Goal: Task Accomplishment & Management: Use online tool/utility

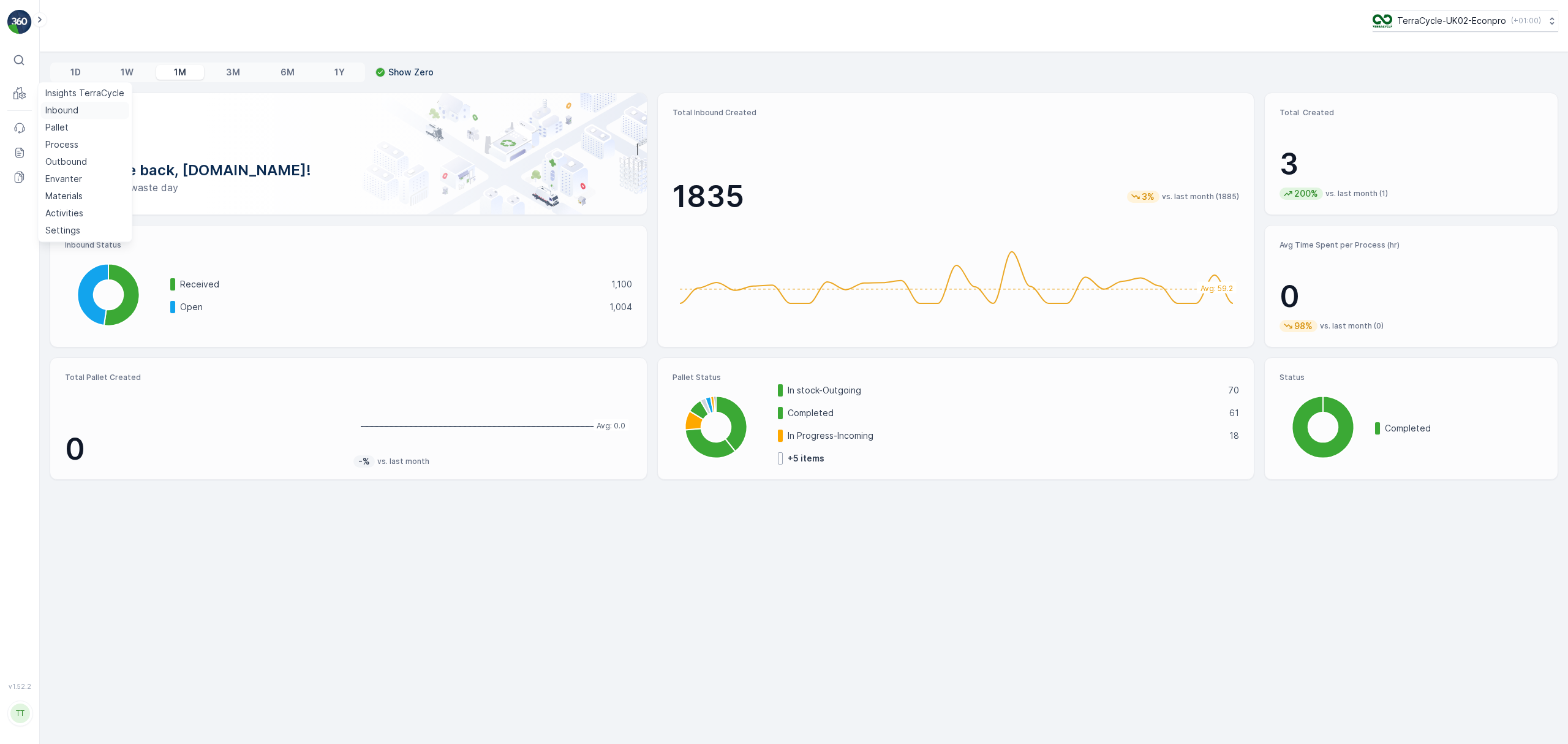
click at [54, 110] on p "Inbound" at bounding box center [62, 110] width 33 height 12
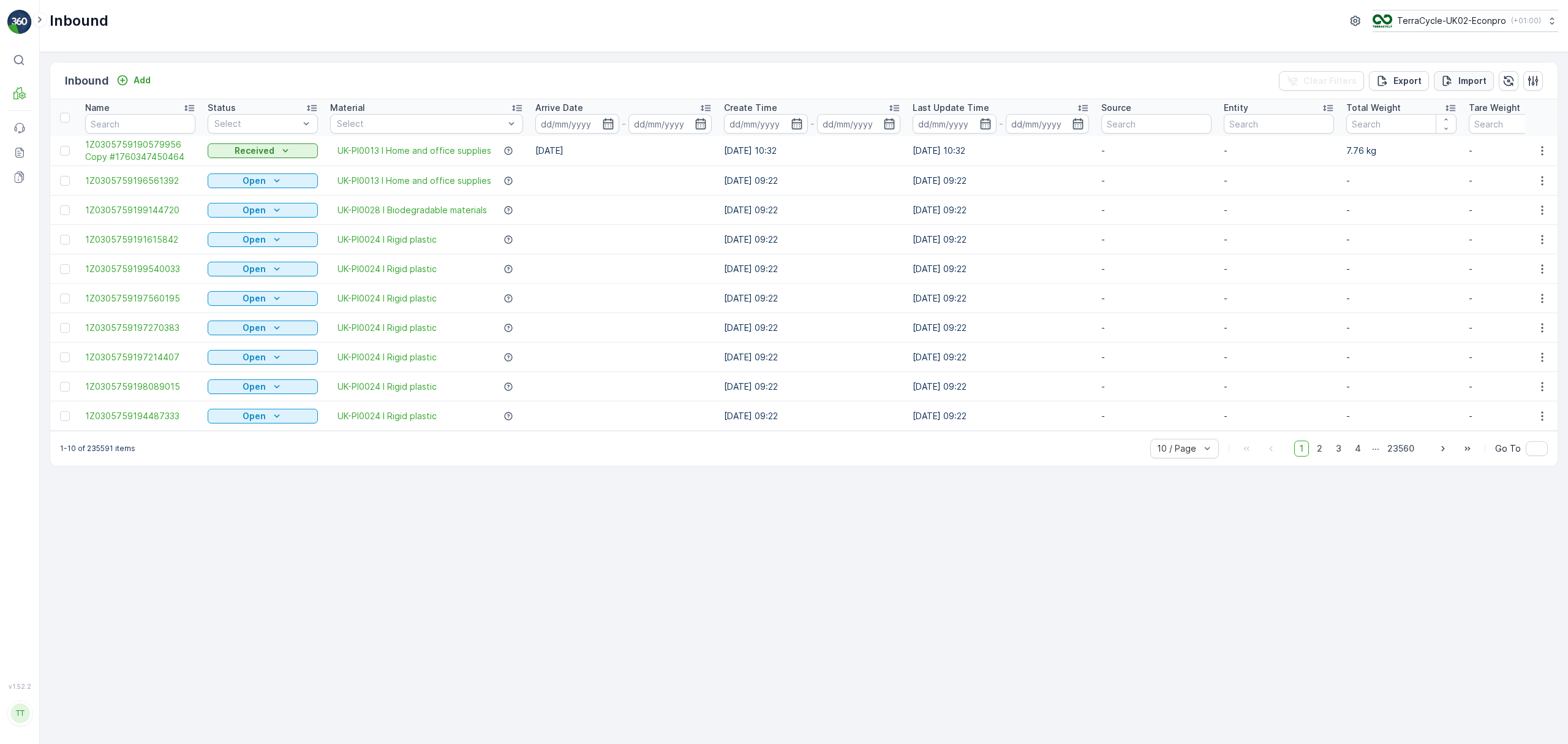
click at [1463, 82] on p "Import" at bounding box center [1472, 81] width 28 height 12
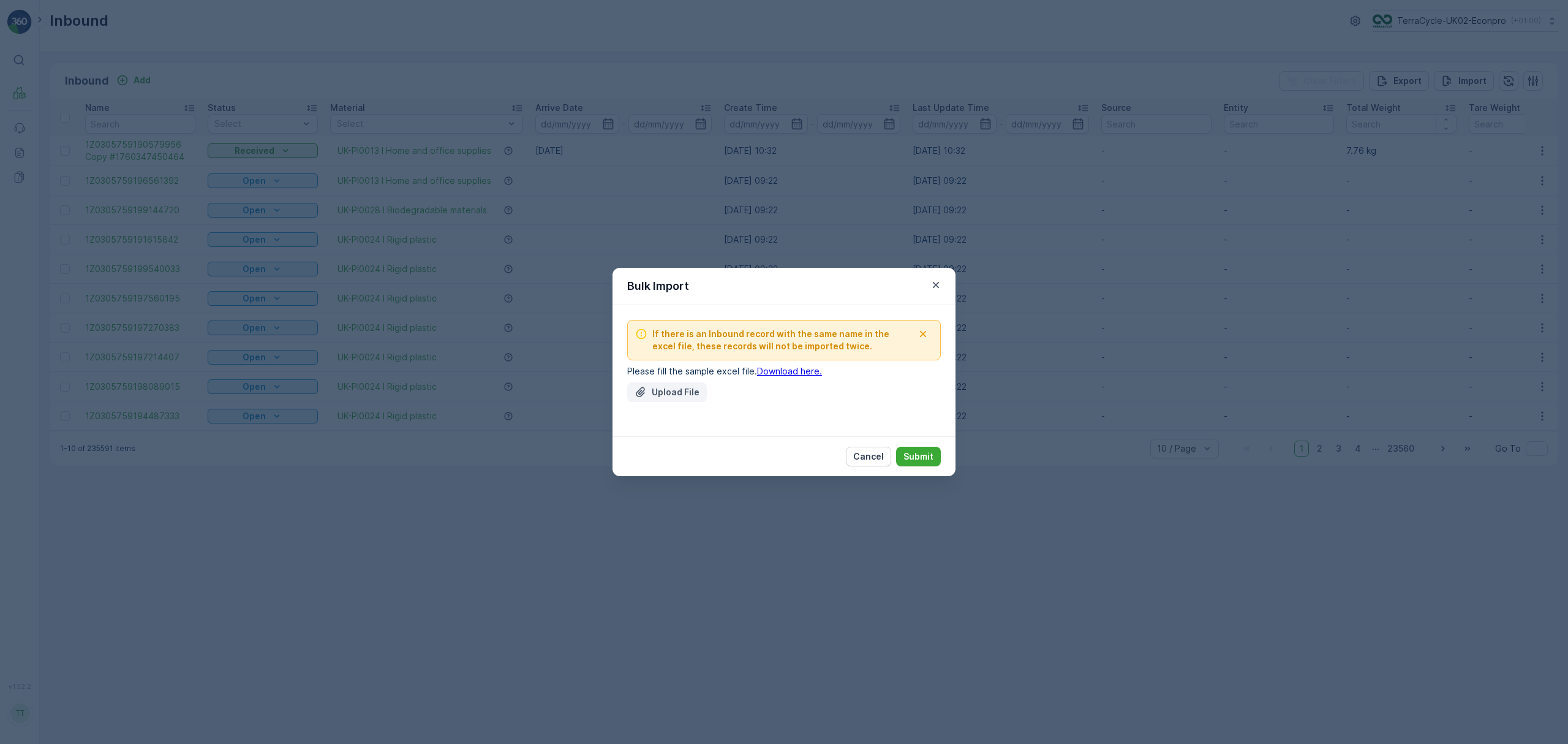
click at [672, 391] on p "Upload File" at bounding box center [675, 392] width 48 height 12
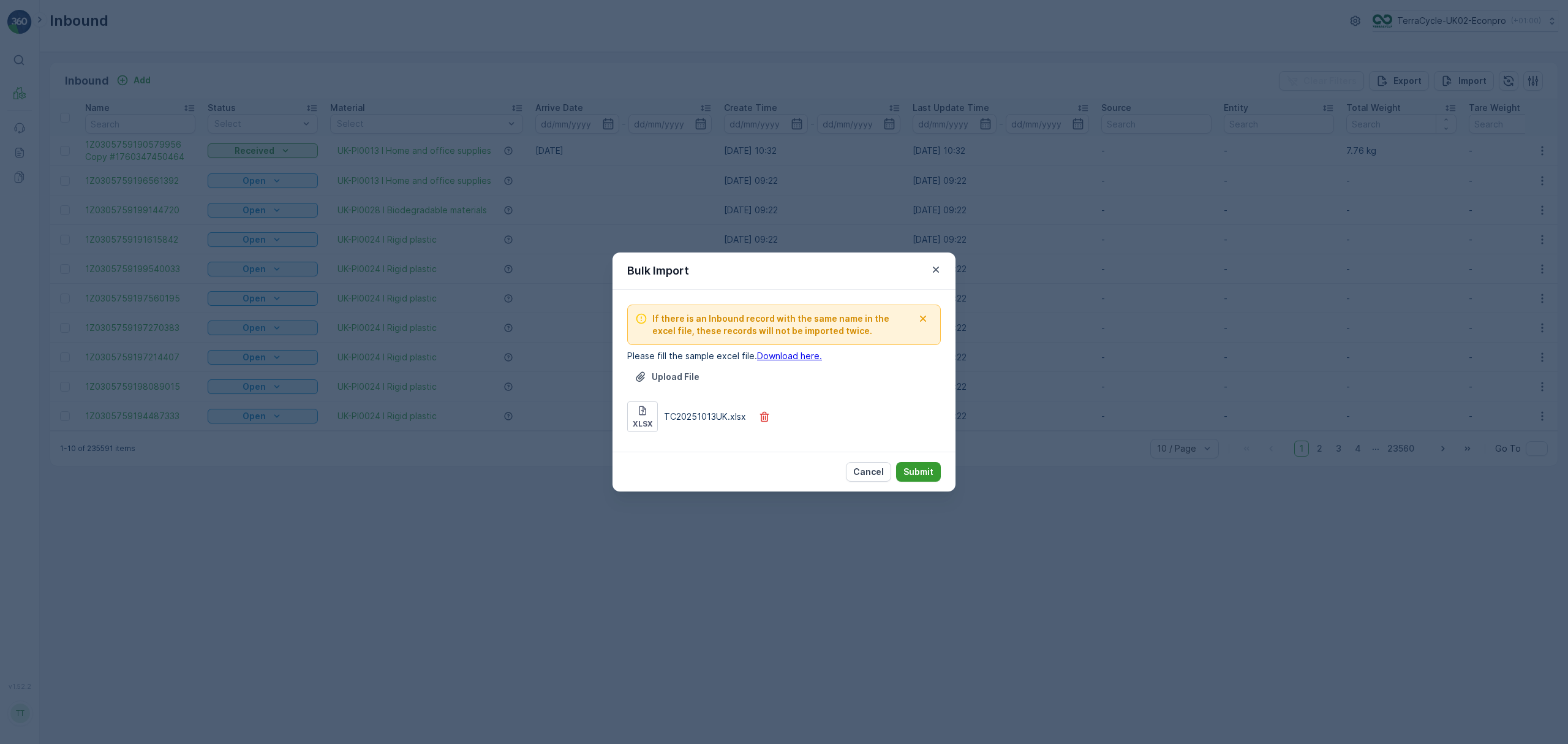
click at [919, 472] on p "Submit" at bounding box center [918, 472] width 30 height 12
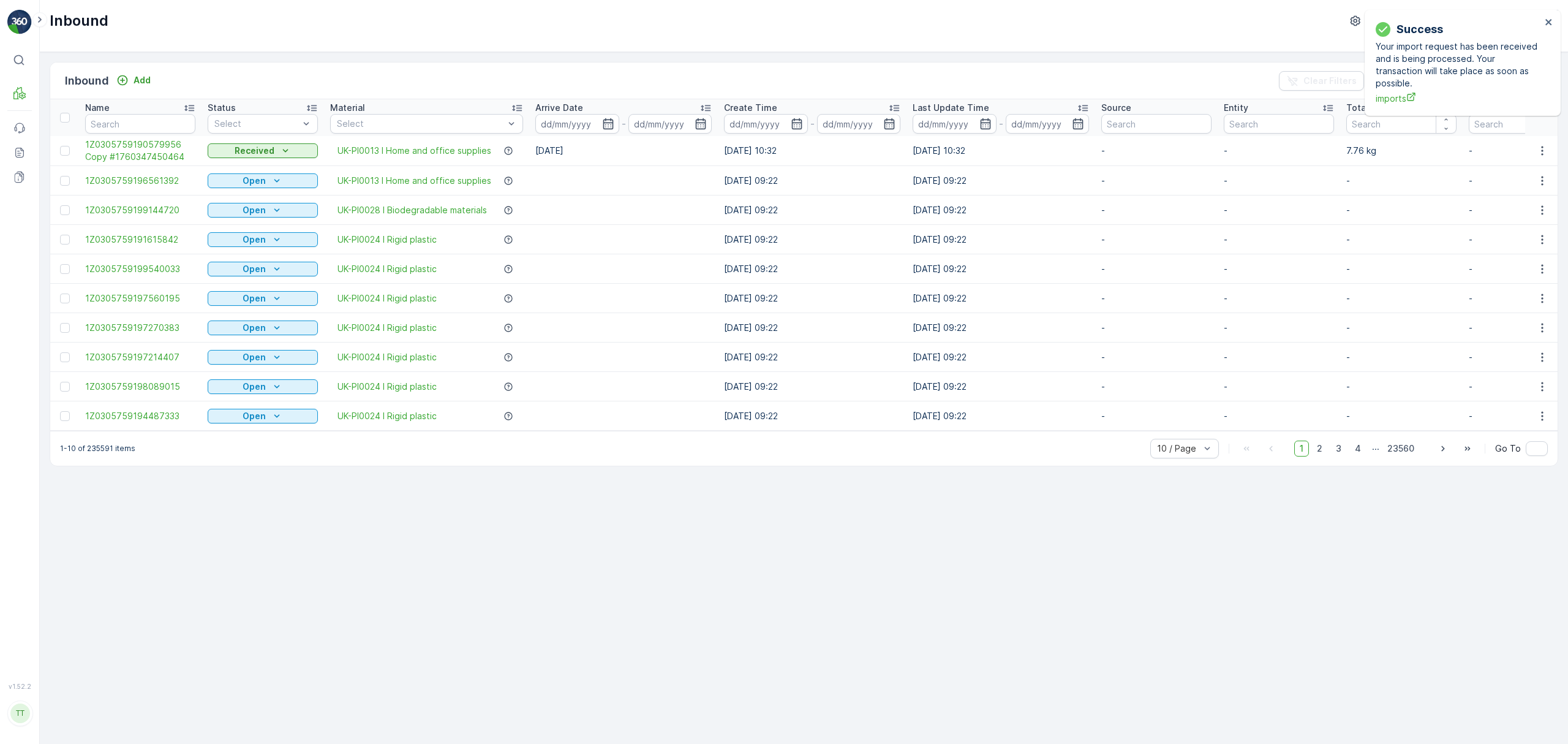
click at [1544, 17] on div "Success Your import request has been received and is being processed. Your tran…" at bounding box center [1458, 63] width 173 height 91
click at [1551, 20] on icon "close" at bounding box center [1548, 22] width 6 height 6
click at [1419, 23] on p "TerraCycle-UK02-Econpro" at bounding box center [1451, 21] width 109 height 12
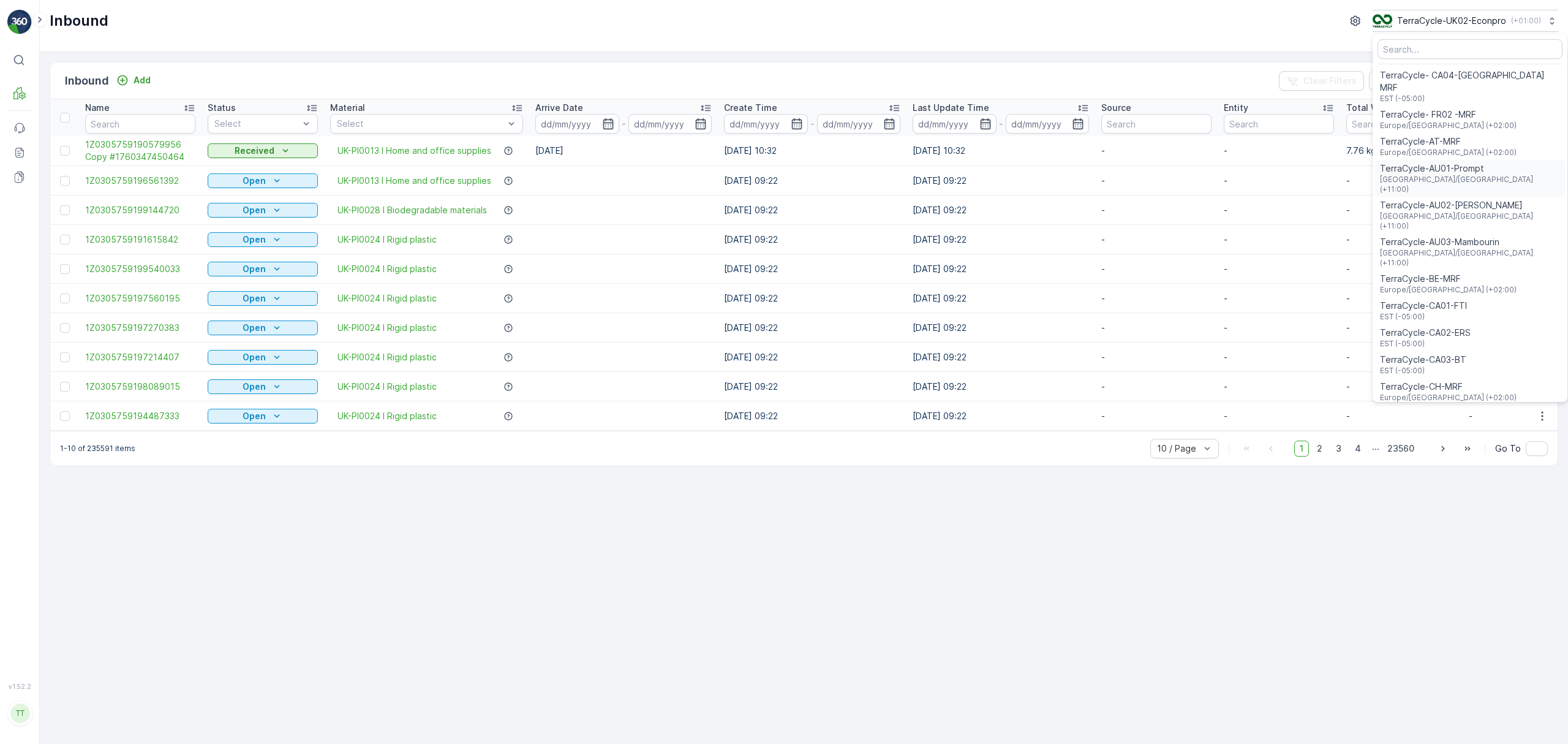
click at [1424, 163] on span "TerraCycle-AU01-Prompt" at bounding box center [1470, 169] width 180 height 12
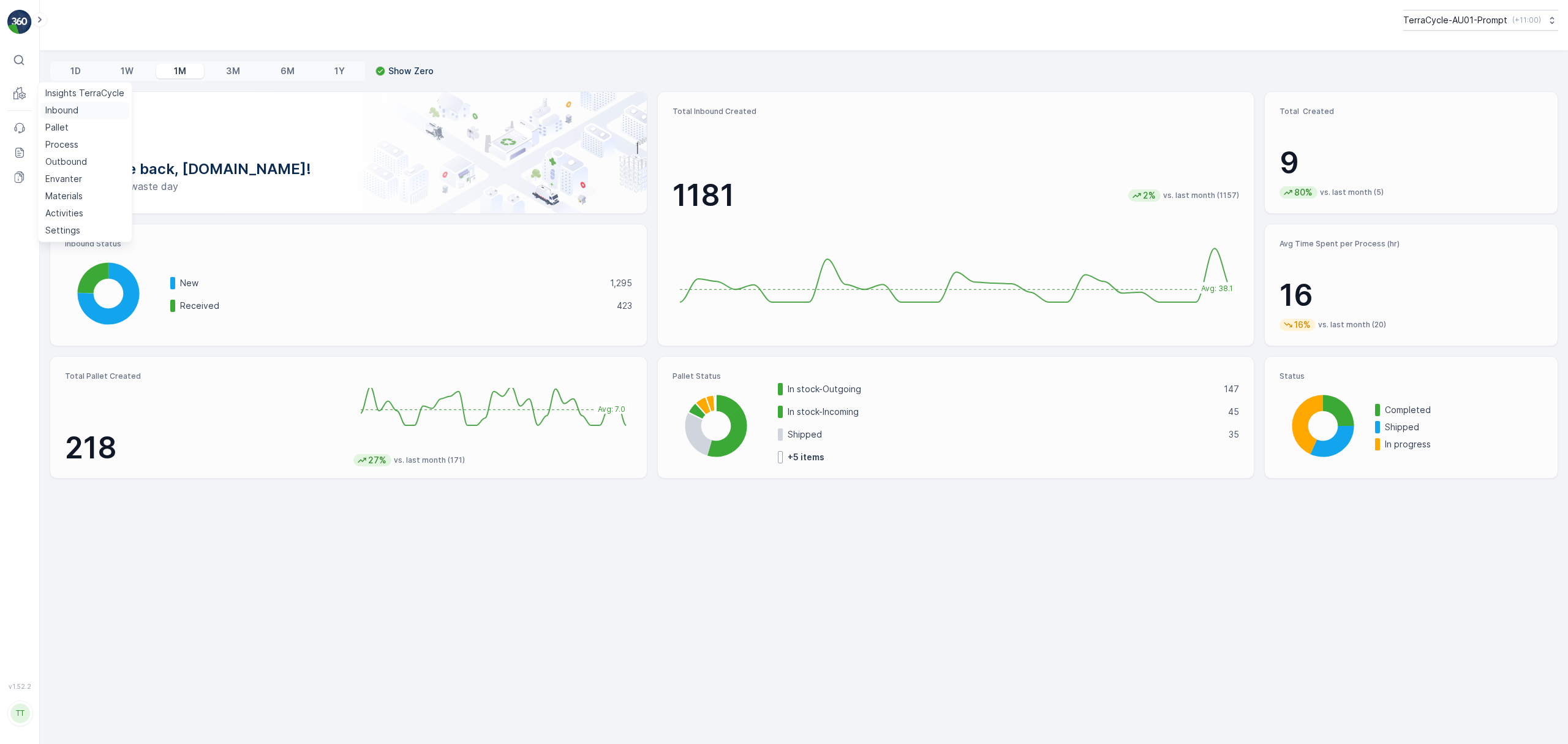
click at [57, 106] on p "Inbound" at bounding box center [62, 110] width 33 height 12
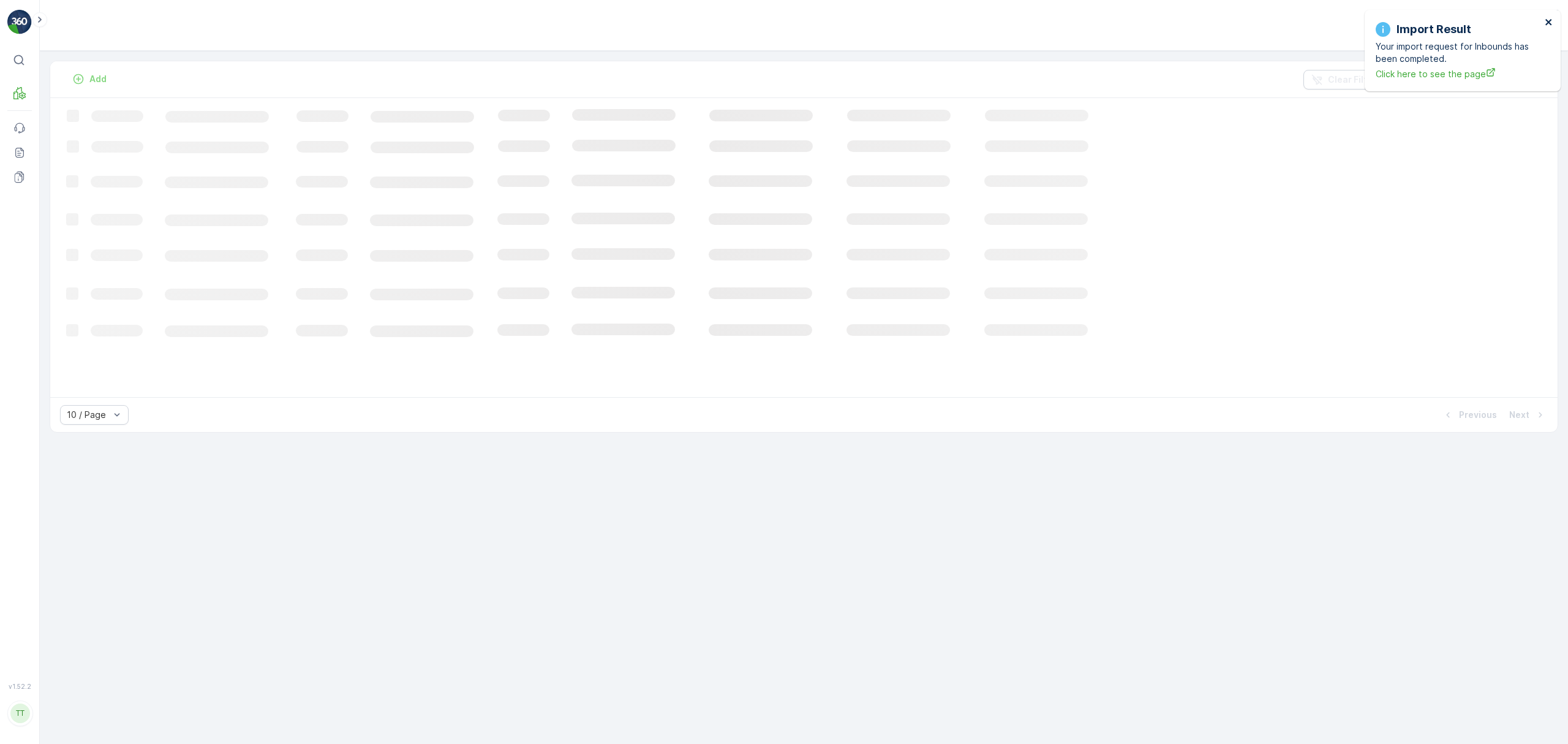
click at [1547, 22] on icon "close" at bounding box center [1548, 22] width 6 height 6
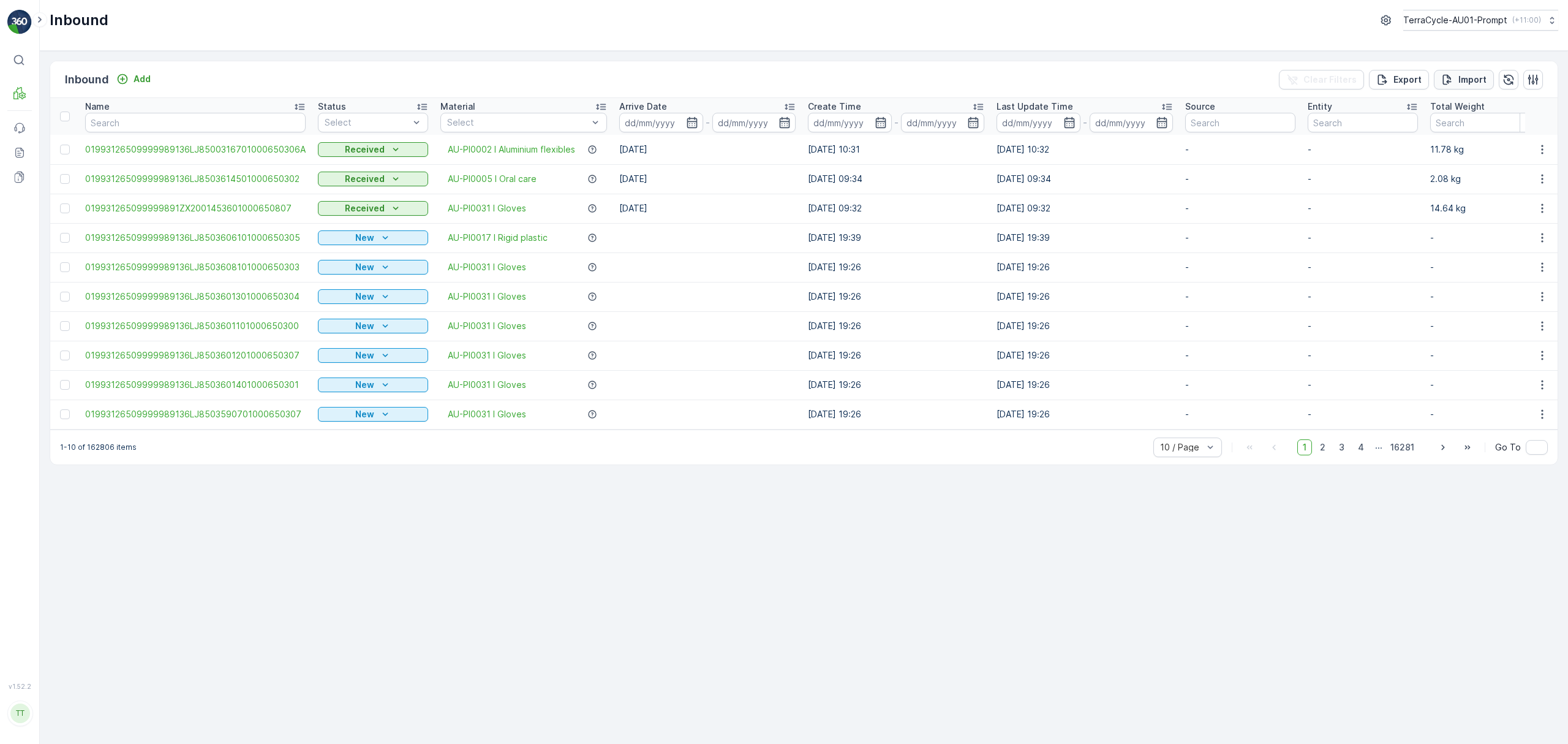
click at [1469, 82] on p "Import" at bounding box center [1472, 80] width 28 height 12
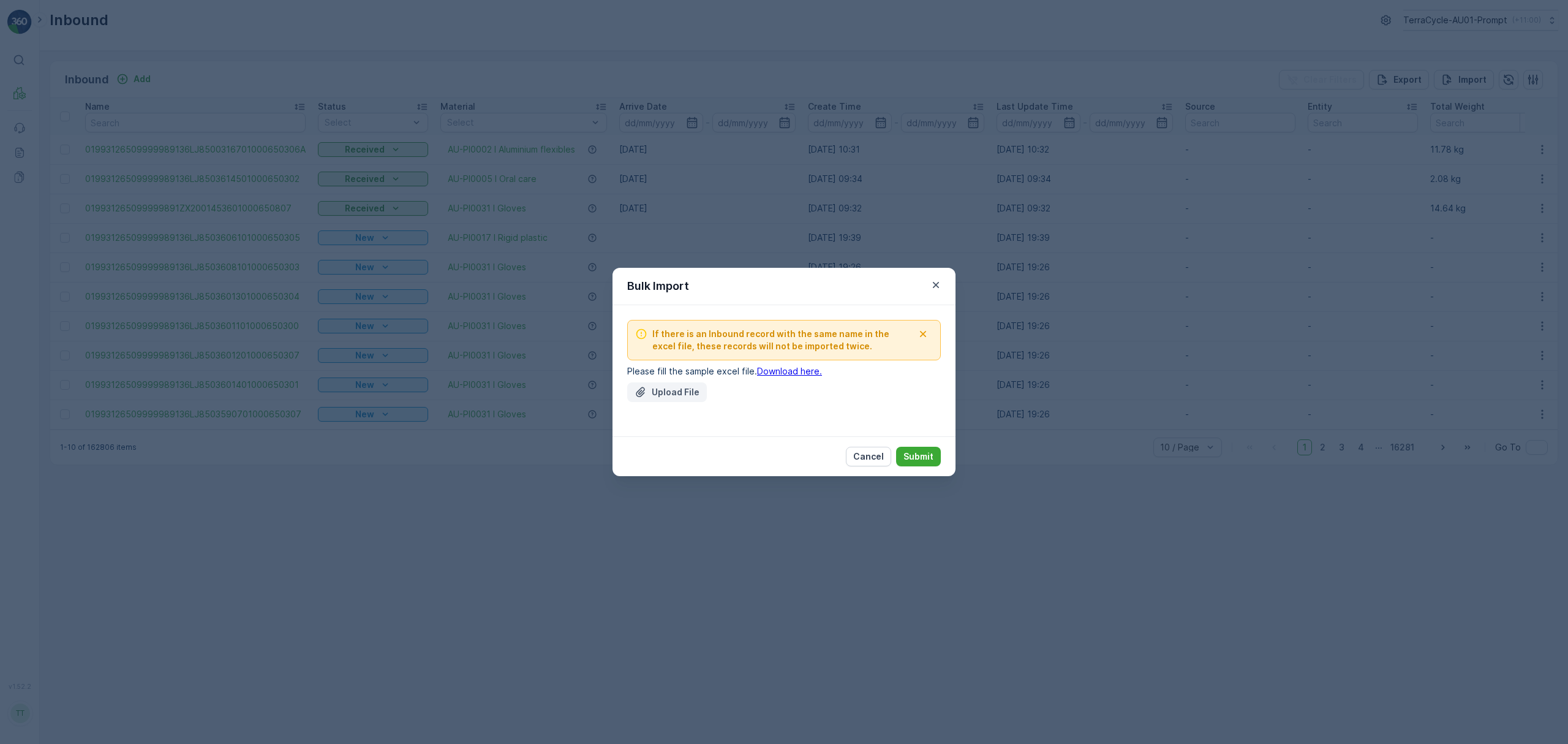
click at [658, 385] on button "Upload File" at bounding box center [667, 392] width 80 height 20
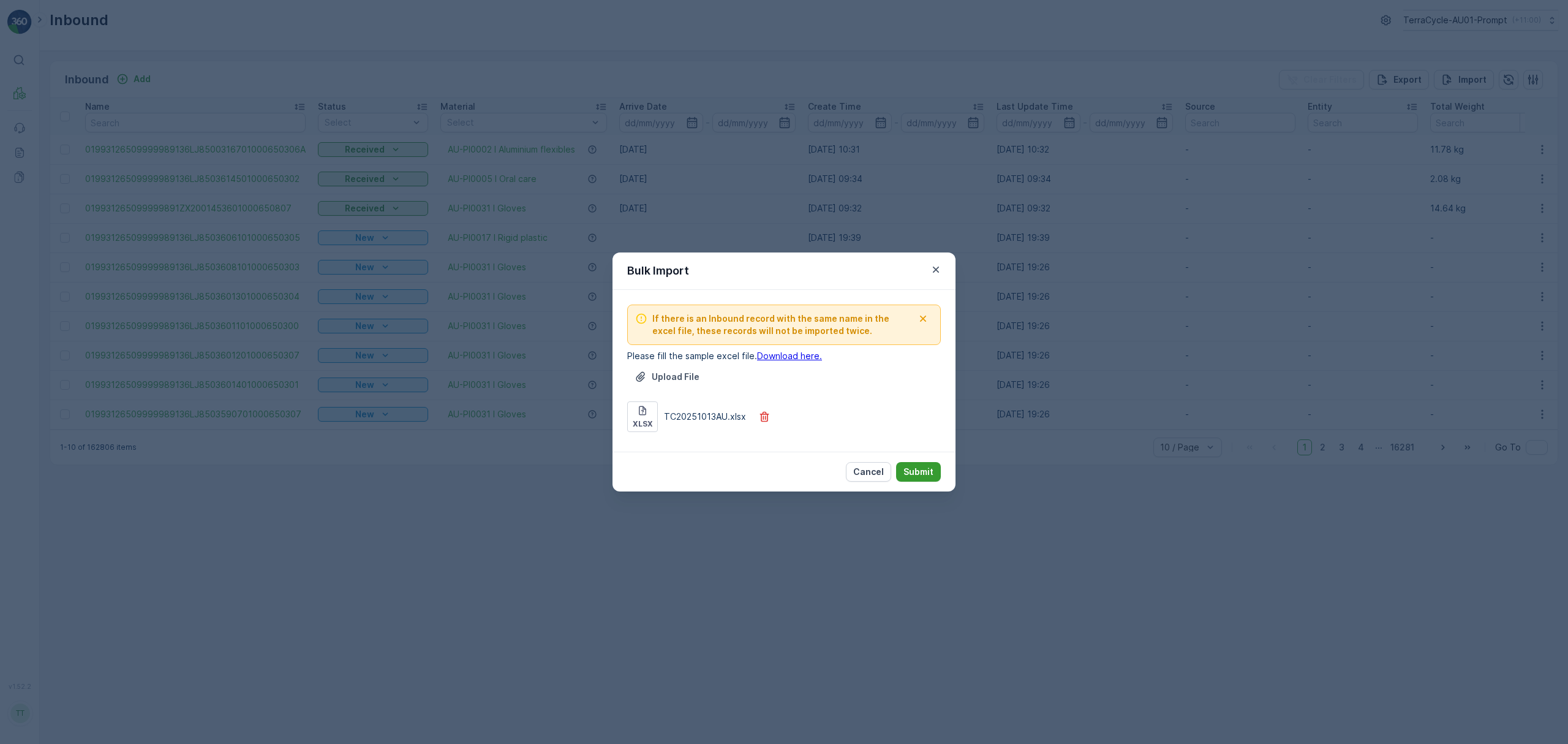
click at [935, 471] on button "Submit" at bounding box center [918, 472] width 45 height 20
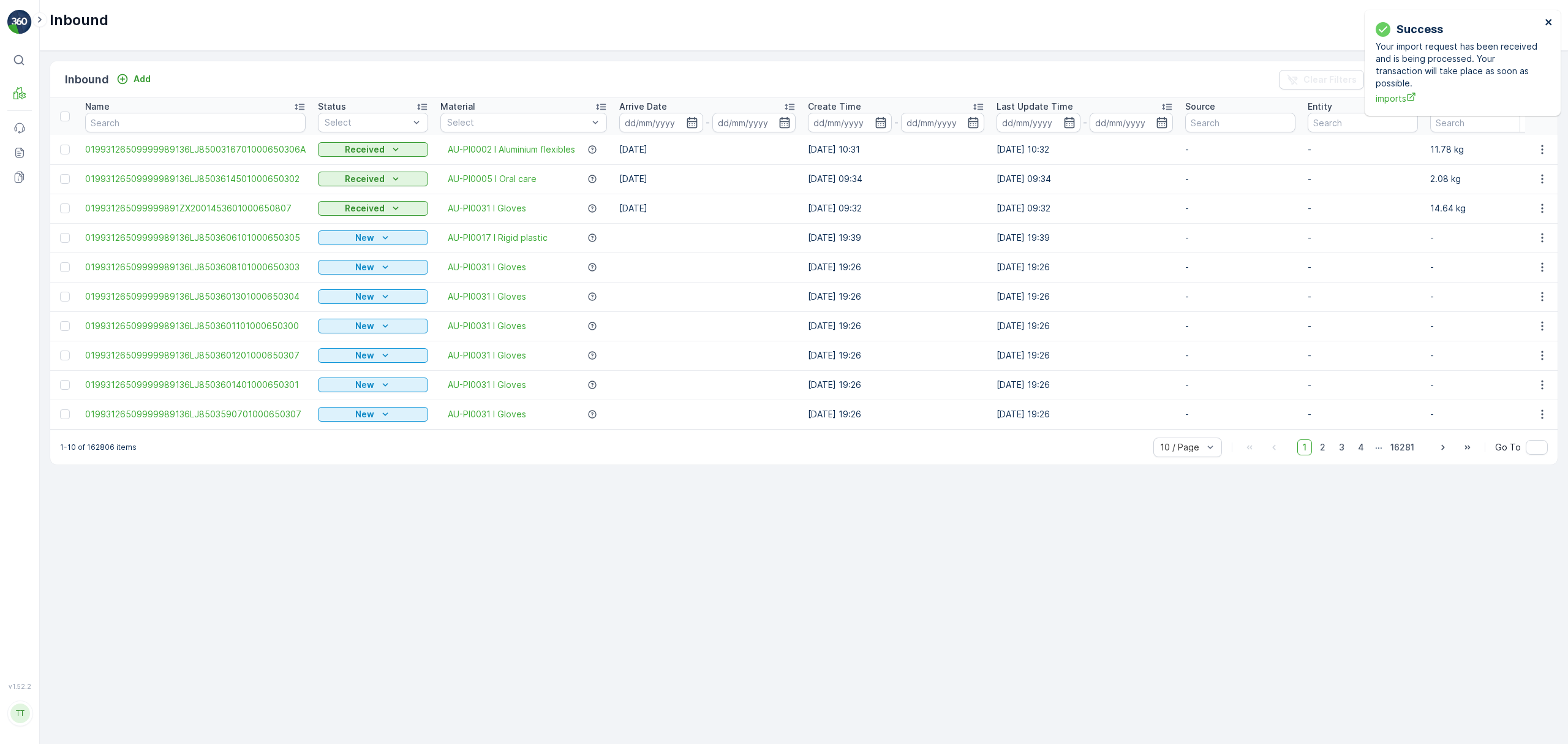
click at [1549, 22] on icon "close" at bounding box center [1548, 22] width 6 height 6
click at [1486, 17] on p "TerraCycle-AU01-Prompt" at bounding box center [1454, 20] width 104 height 12
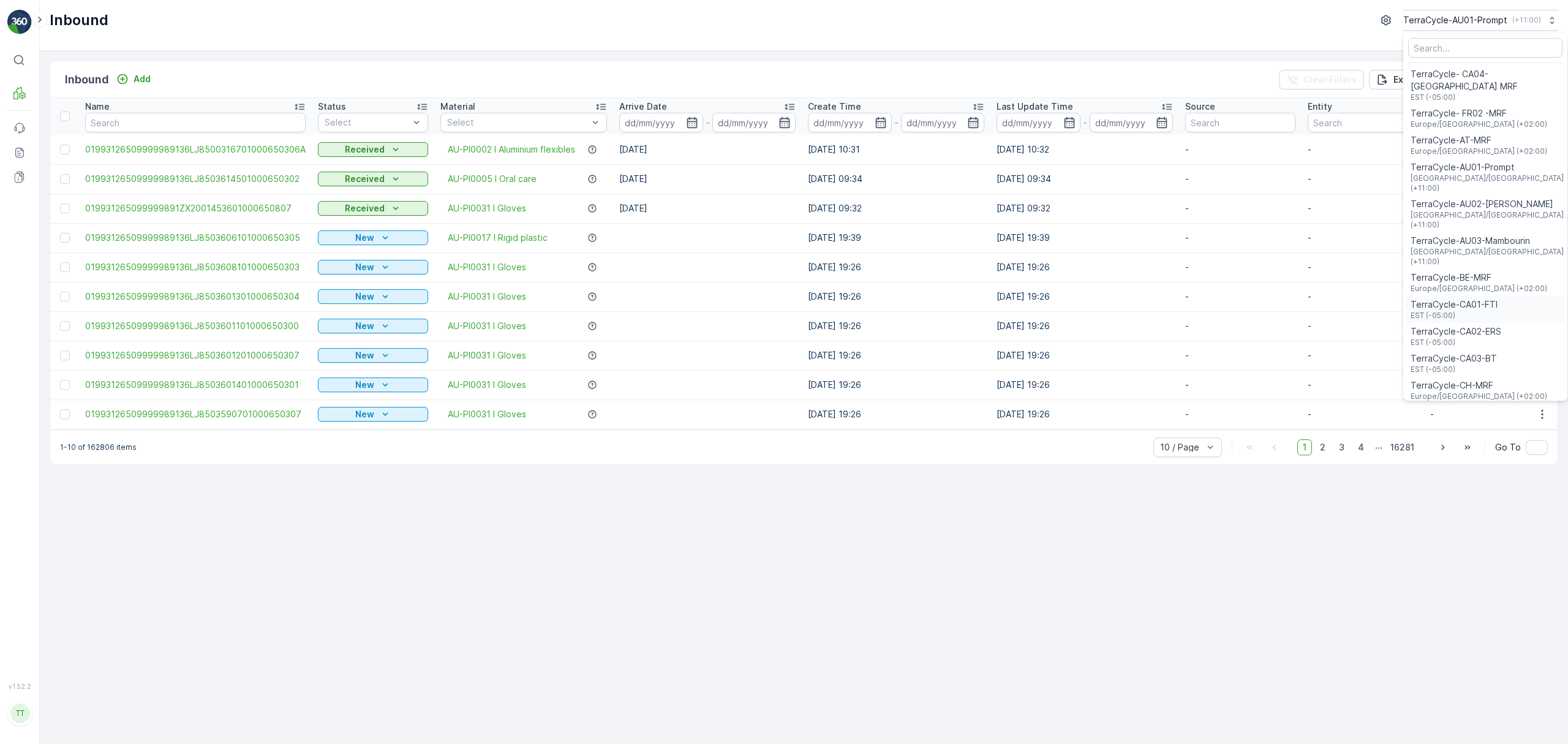
click at [1491, 296] on div "TerraCycle-CA01-FTI EST (-05:00)" at bounding box center [1485, 310] width 159 height 27
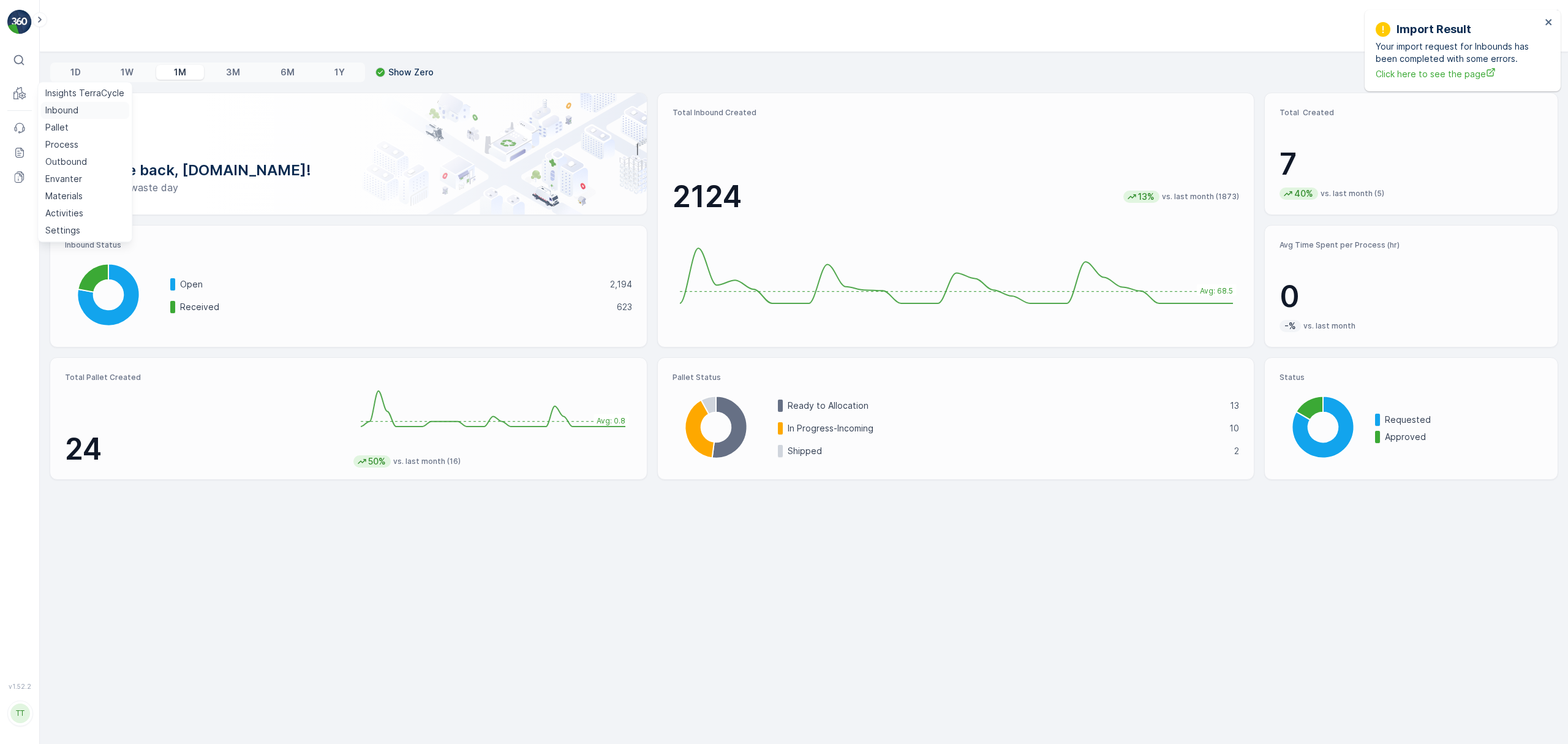
click at [46, 103] on link "Inbound" at bounding box center [84, 110] width 89 height 17
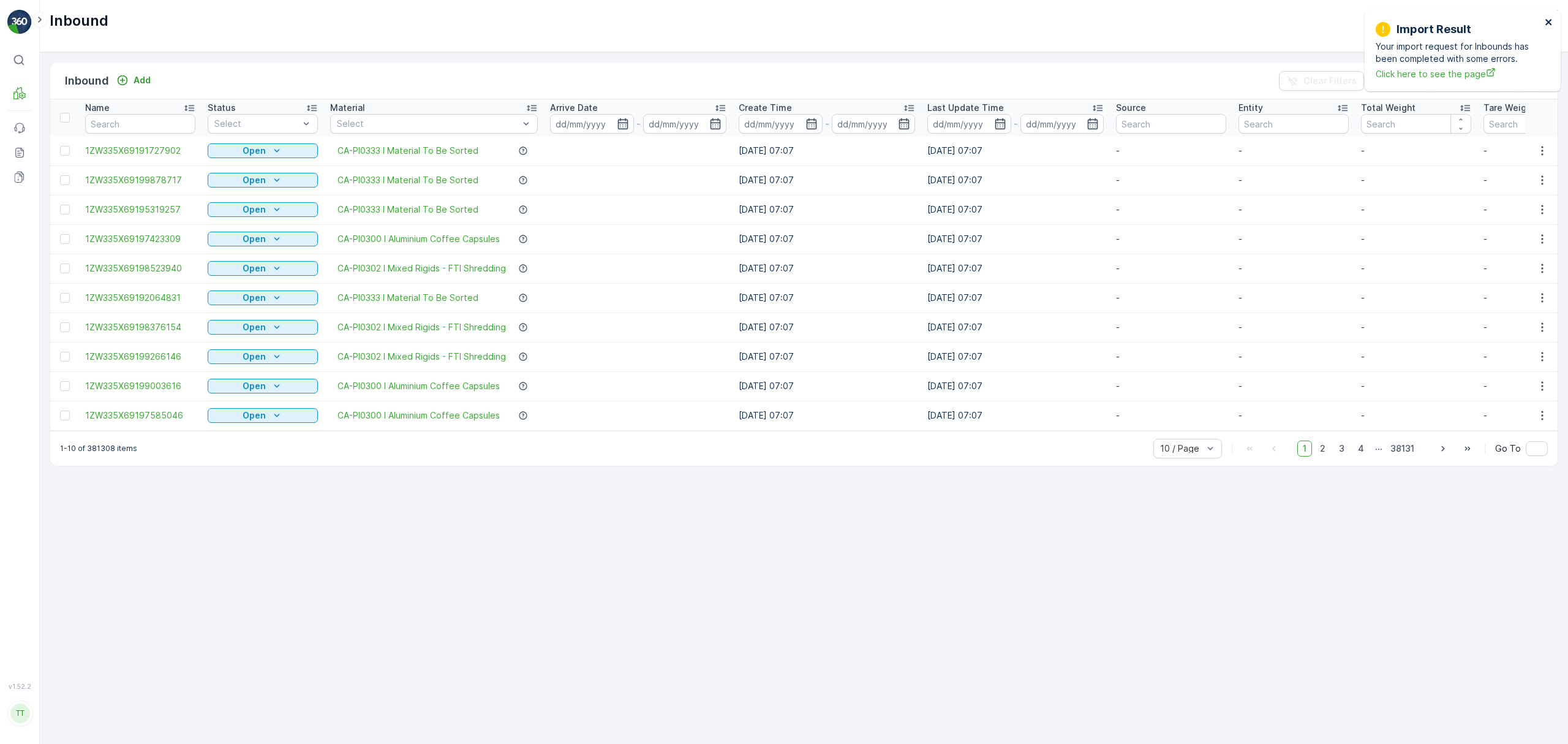
click at [1550, 22] on icon "close" at bounding box center [1548, 22] width 6 height 6
click at [1461, 79] on p "Import" at bounding box center [1472, 81] width 28 height 12
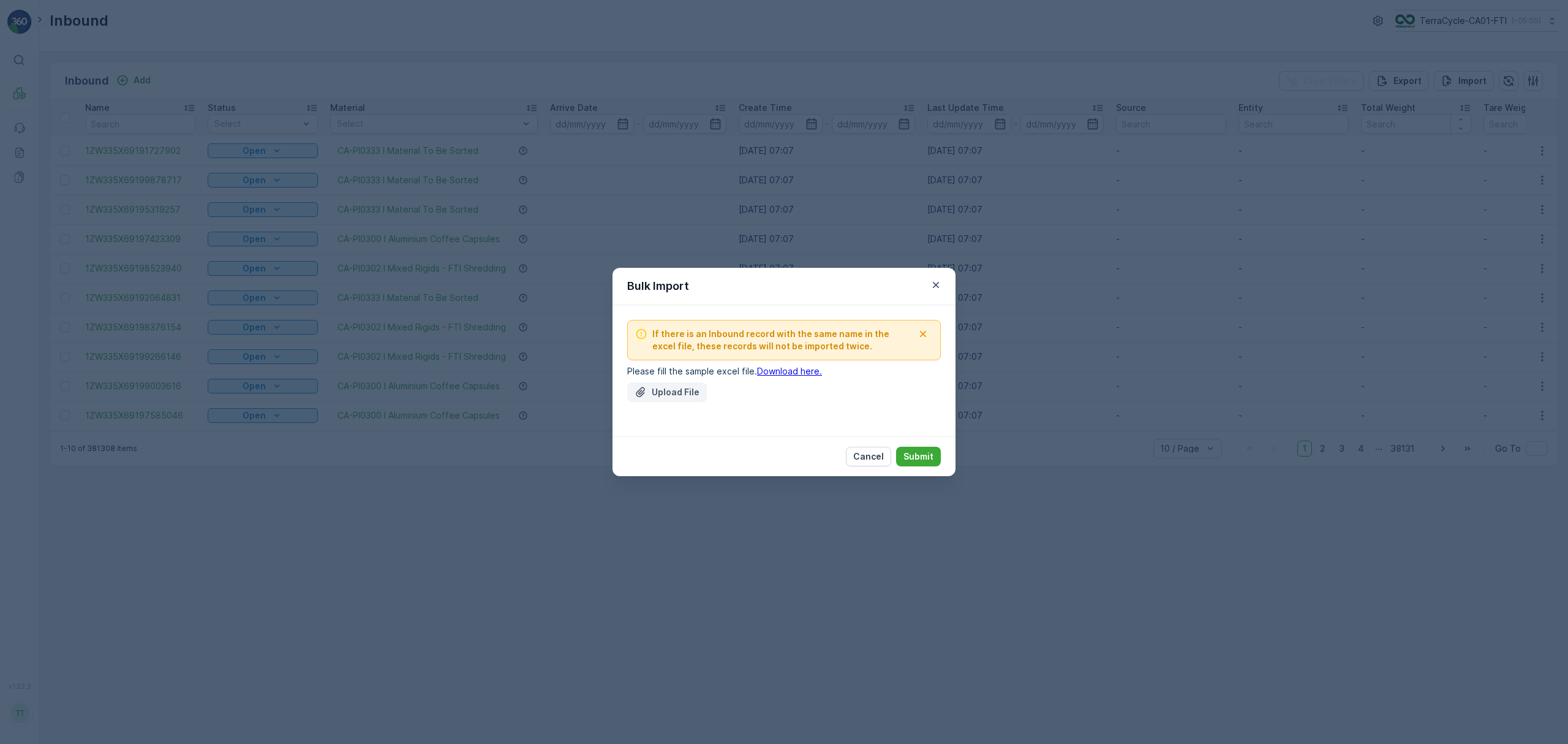
click at [667, 392] on p "Upload File" at bounding box center [675, 392] width 48 height 12
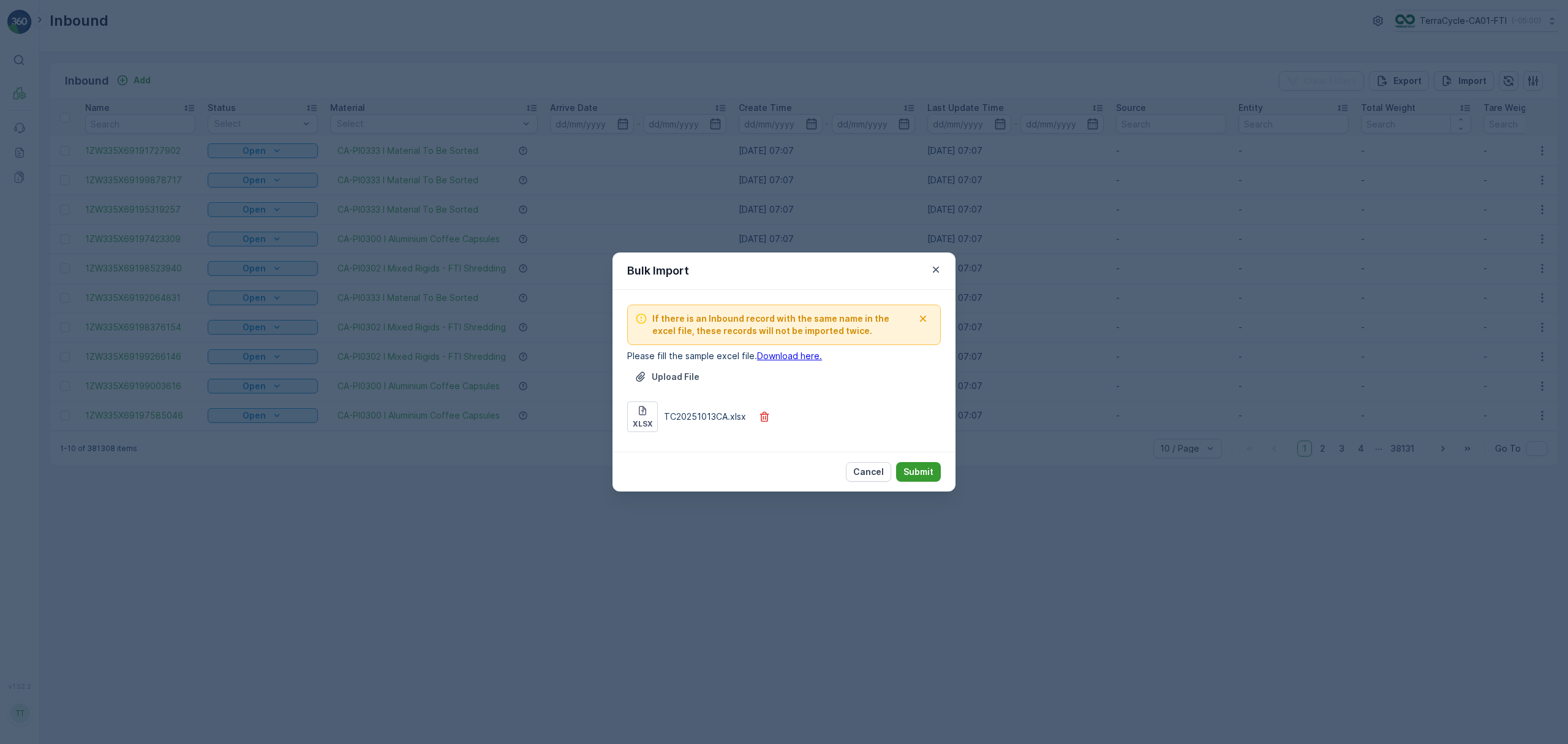
click at [924, 474] on p "Submit" at bounding box center [918, 472] width 30 height 12
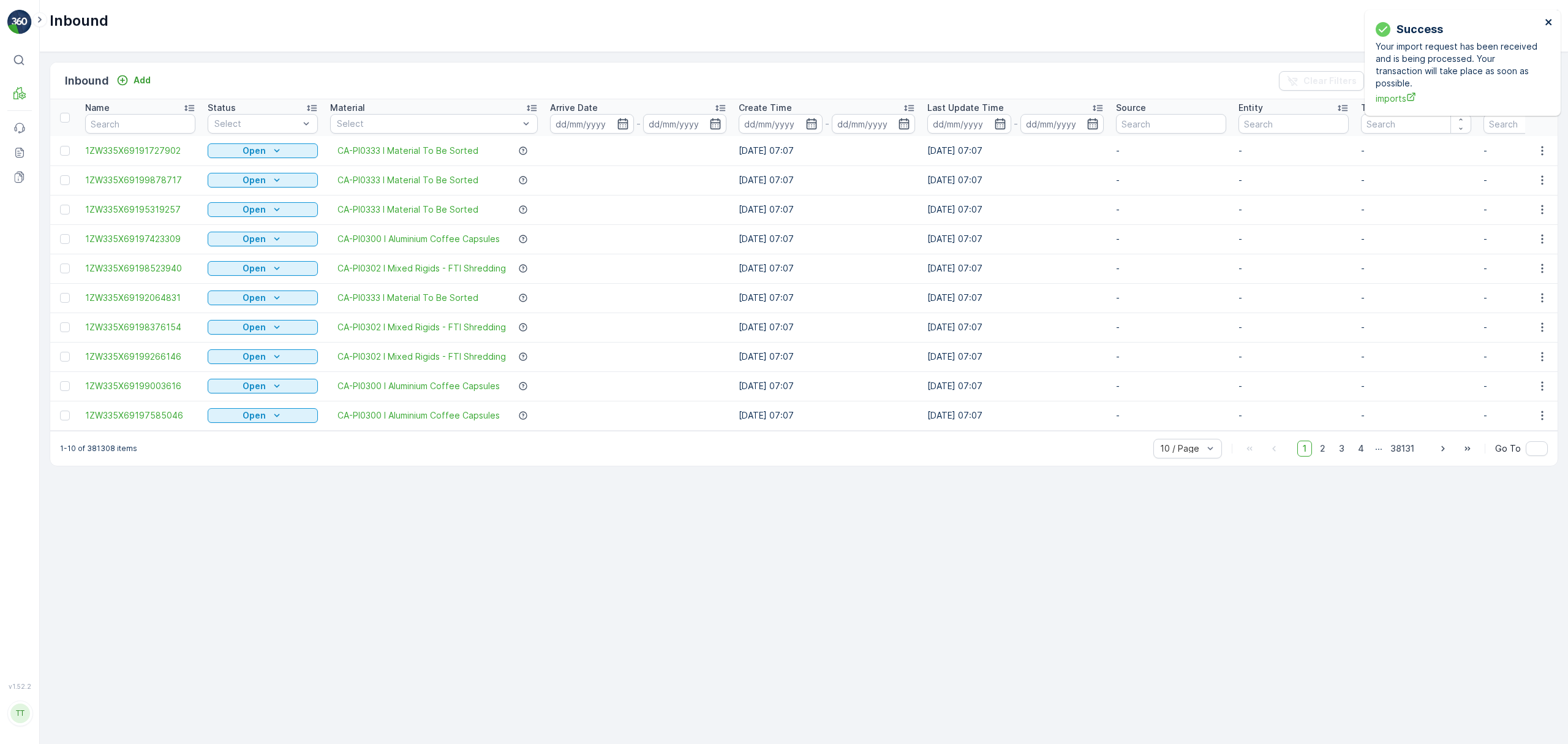
click at [1550, 21] on icon "close" at bounding box center [1548, 22] width 6 height 6
click at [1436, 17] on p "TerraCycle-CA01-FTI" at bounding box center [1463, 21] width 87 height 12
type input "nl"
click at [1432, 82] on span "Europe/[GEOGRAPHIC_DATA] (+02:00)" at bounding box center [1471, 86] width 137 height 10
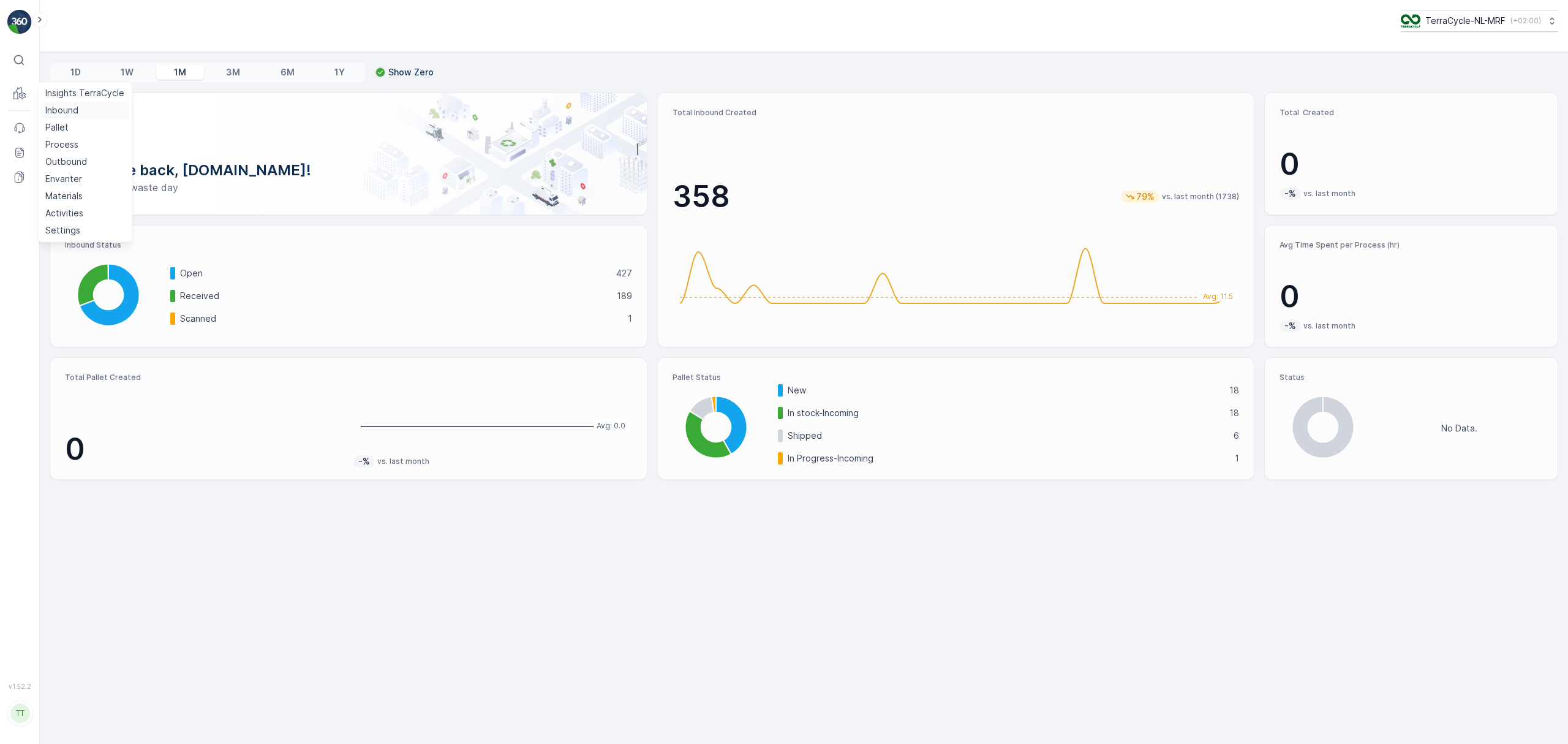
click at [52, 108] on p "Inbound" at bounding box center [62, 110] width 33 height 12
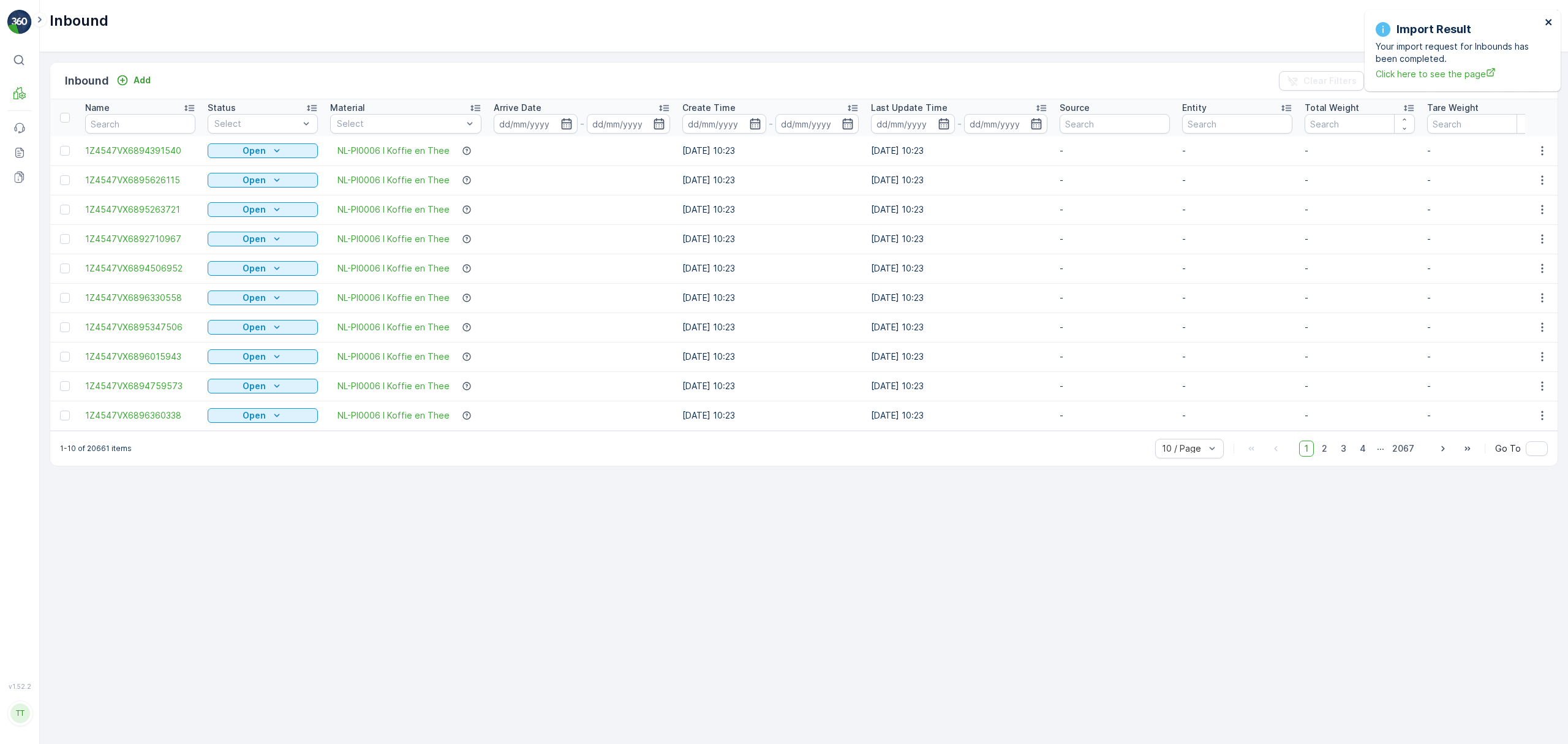
click at [1545, 18] on icon "close" at bounding box center [1549, 22] width 9 height 10
click at [1469, 81] on p "Import" at bounding box center [1472, 81] width 28 height 12
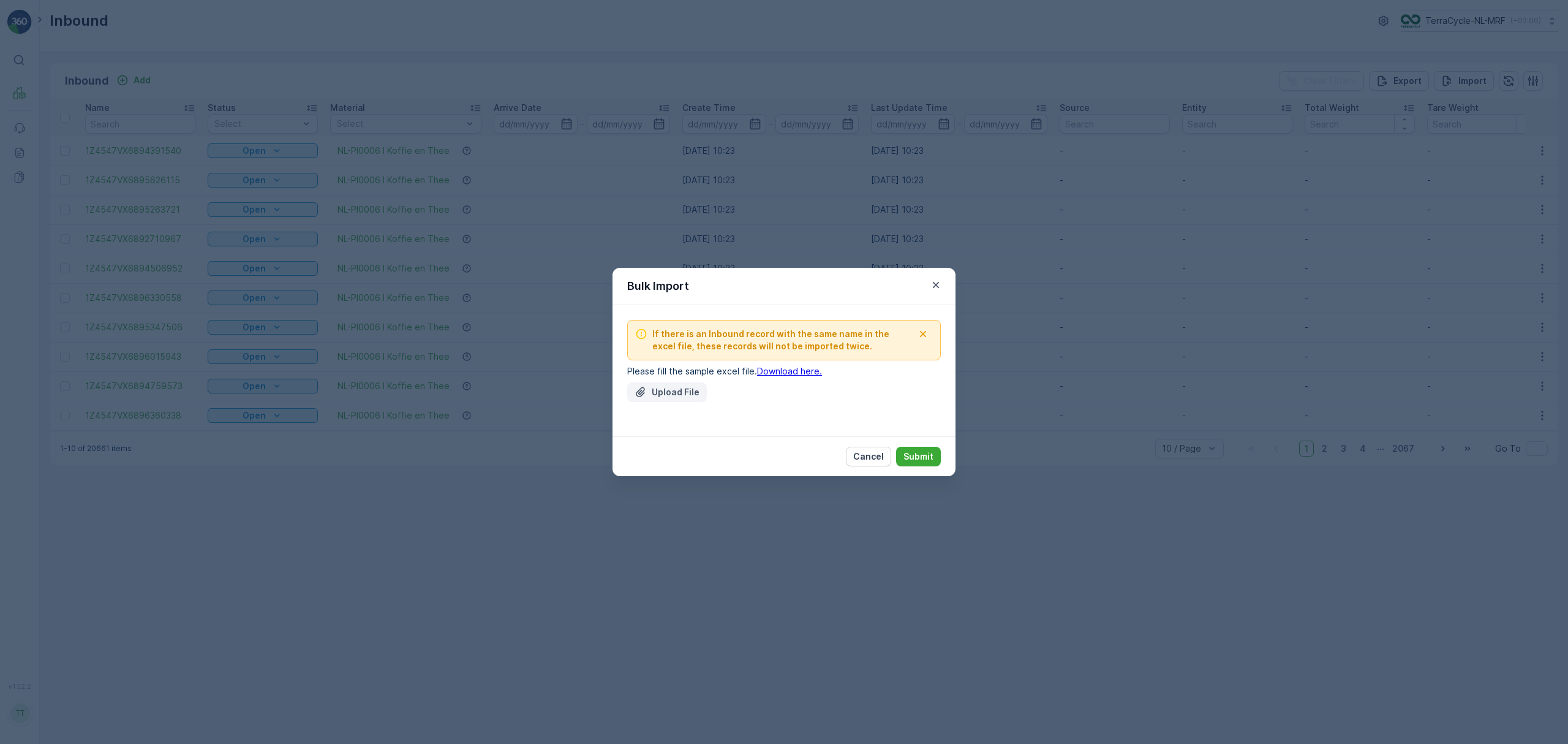
click at [663, 392] on p "Upload File" at bounding box center [675, 392] width 48 height 12
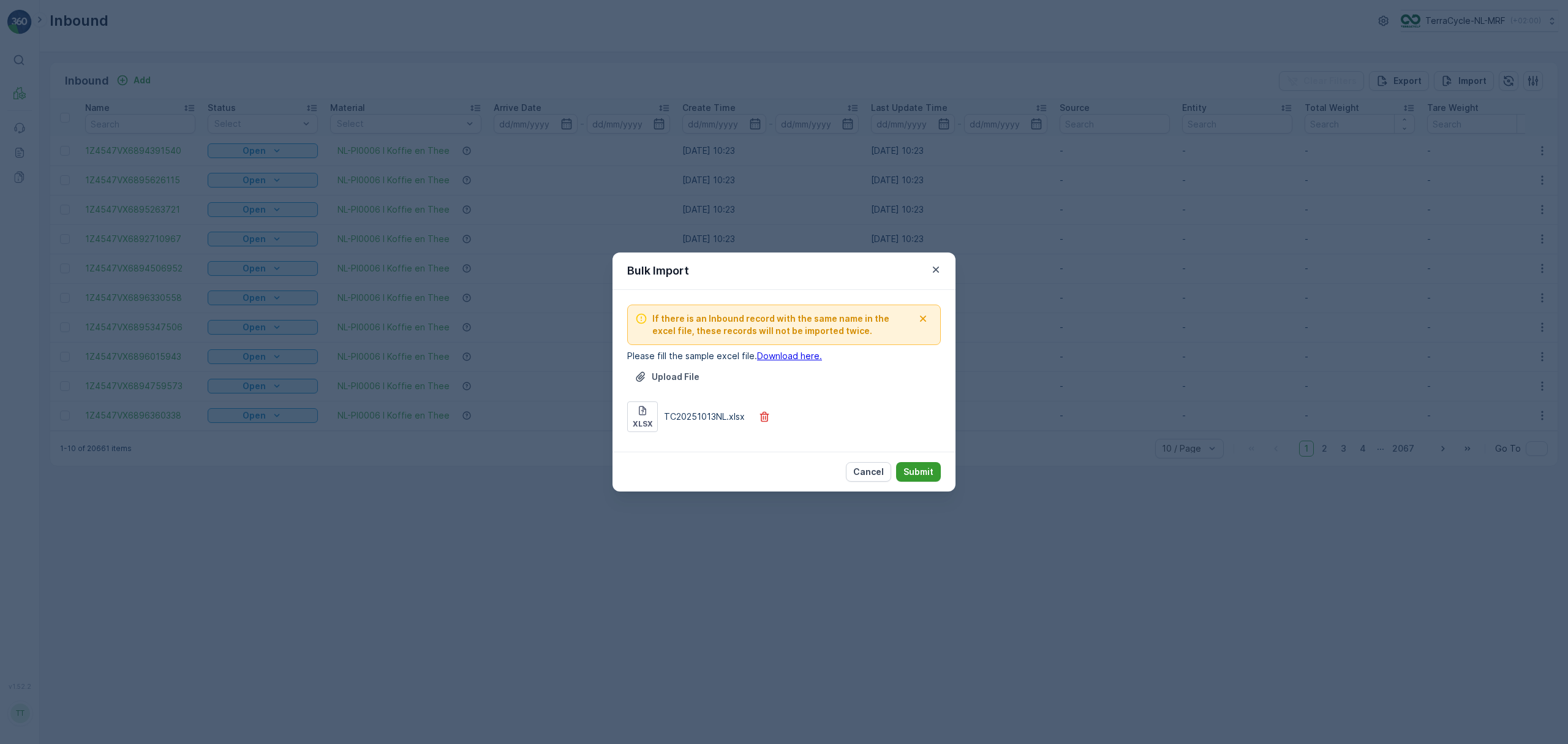
click at [912, 468] on p "Submit" at bounding box center [918, 472] width 30 height 12
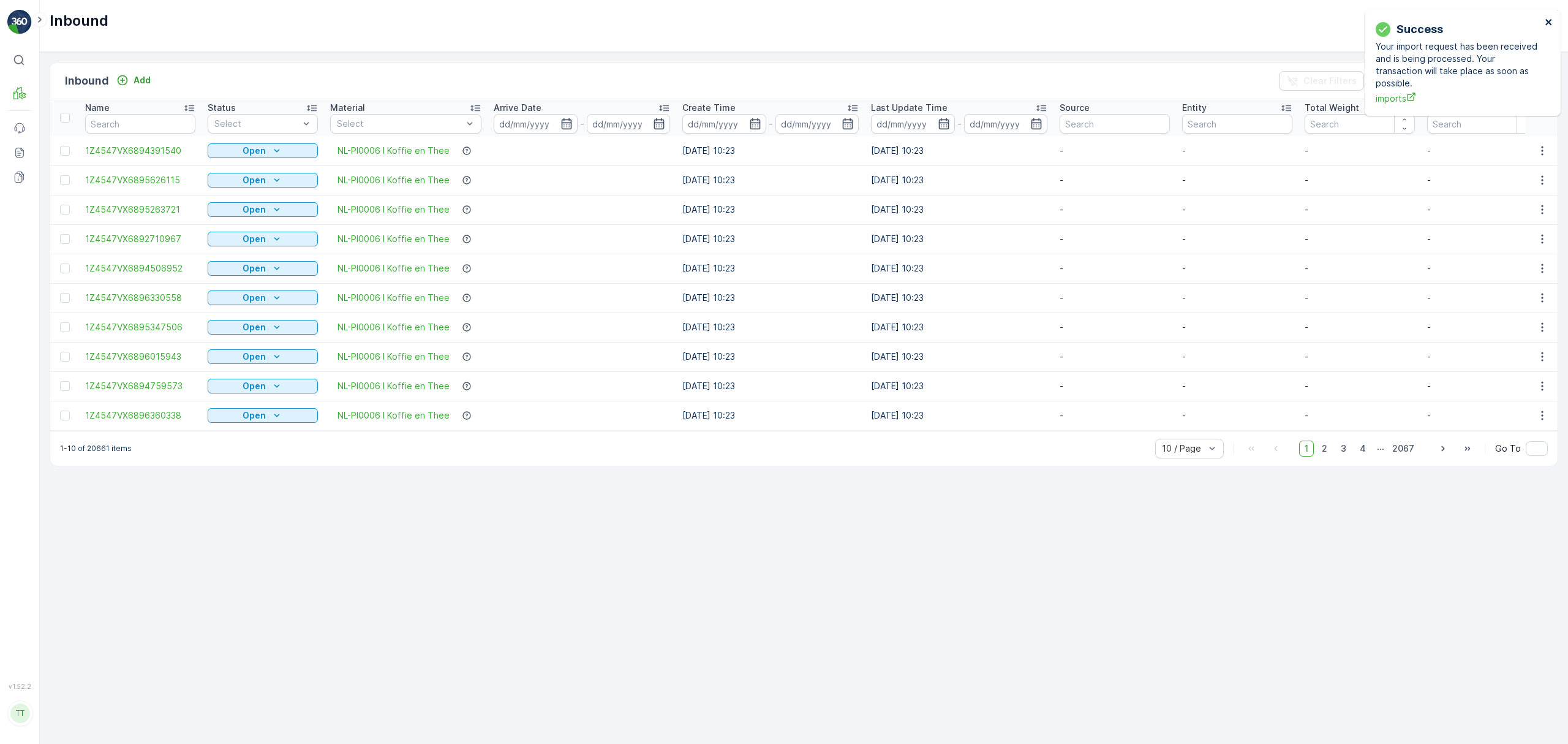
click at [1545, 22] on icon "close" at bounding box center [1549, 22] width 9 height 10
click at [1461, 21] on p "TerraCycle-NL-MRF" at bounding box center [1465, 21] width 80 height 12
click at [1546, 22] on icon "close" at bounding box center [1549, 22] width 9 height 10
click at [1455, 28] on button "TerraCycle-NL-MRF ( +02:00 )" at bounding box center [1478, 20] width 159 height 22
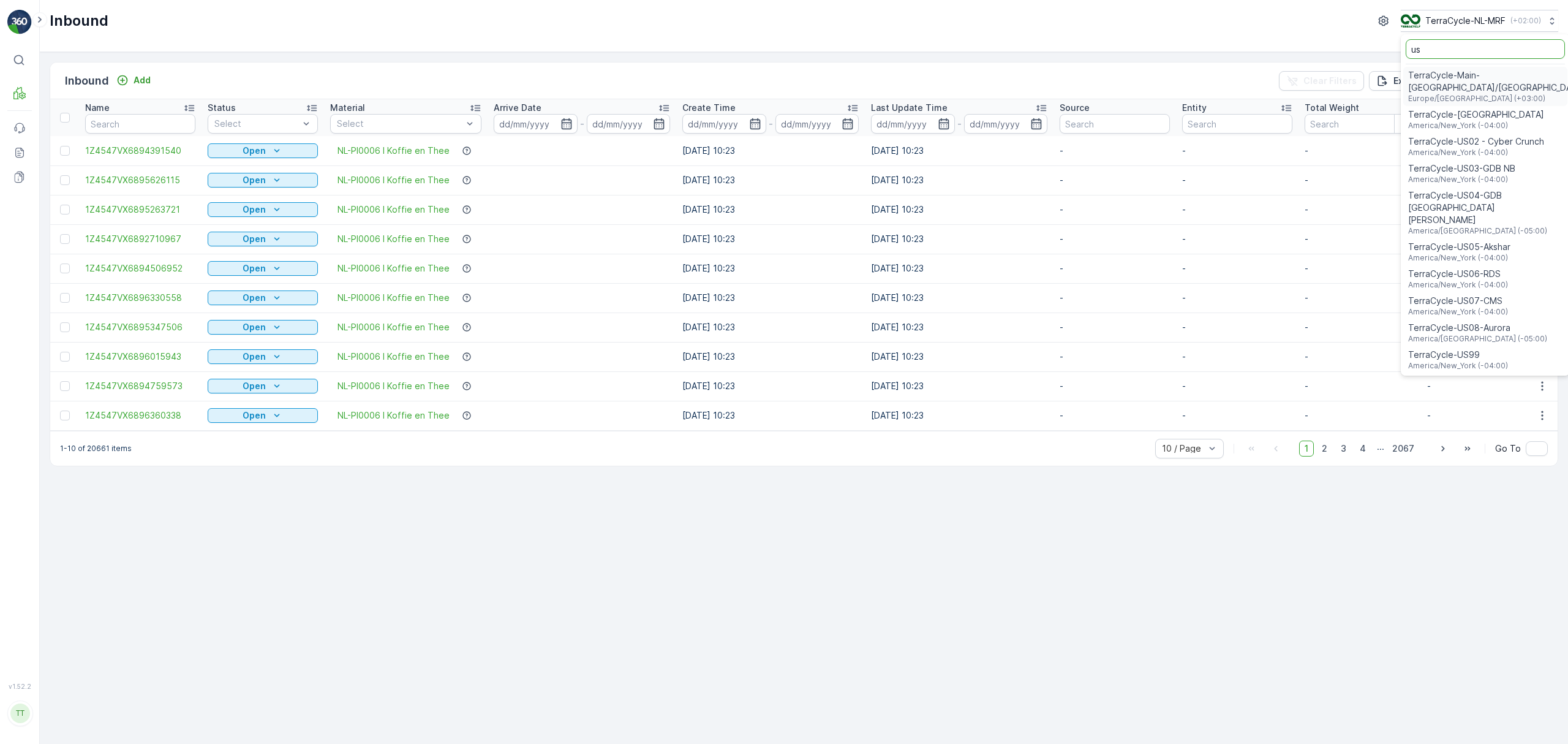
type input "us"
click at [1444, 322] on span "TerraCycle-US08-Aurora" at bounding box center [1478, 328] width 139 height 12
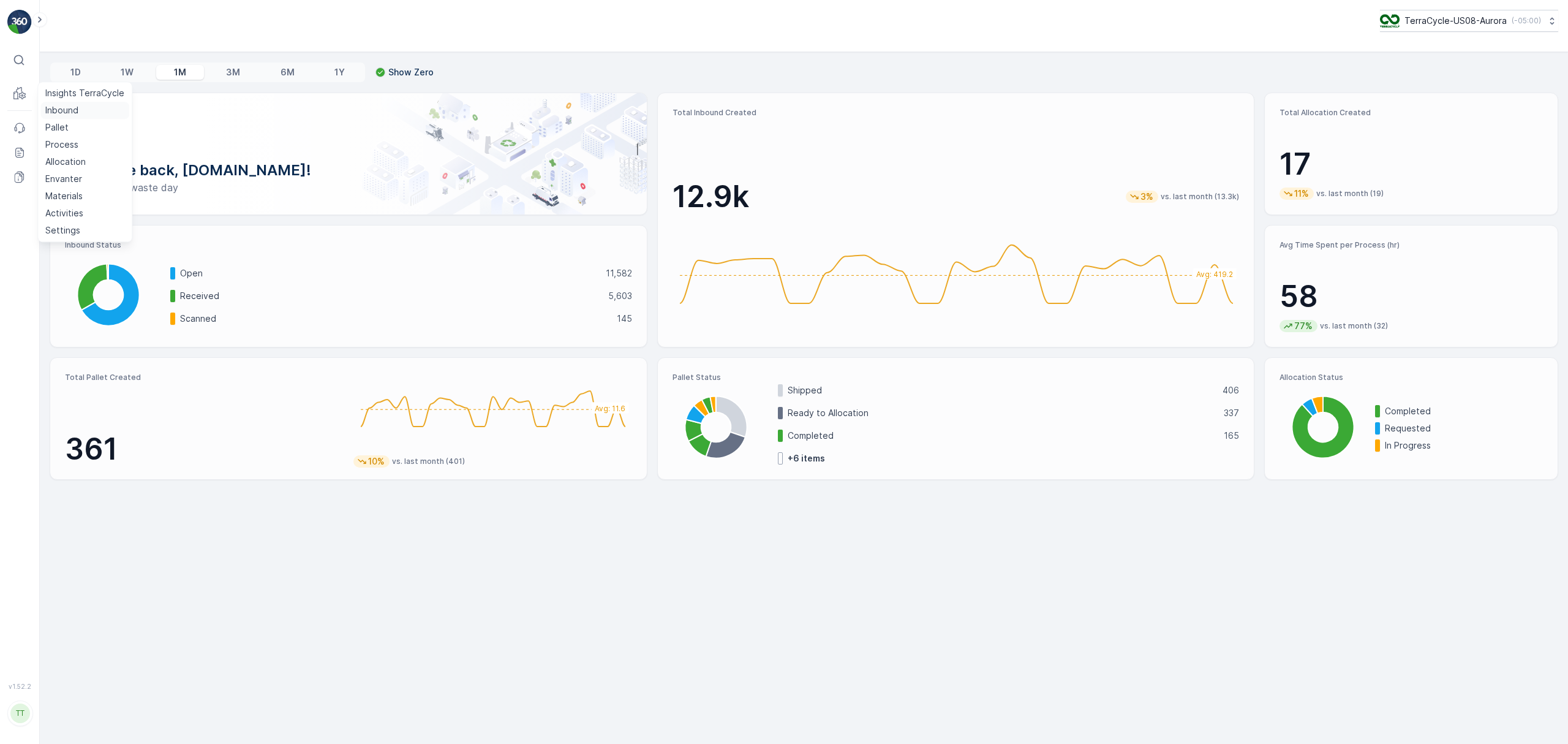
click at [61, 107] on p "Inbound" at bounding box center [62, 110] width 33 height 12
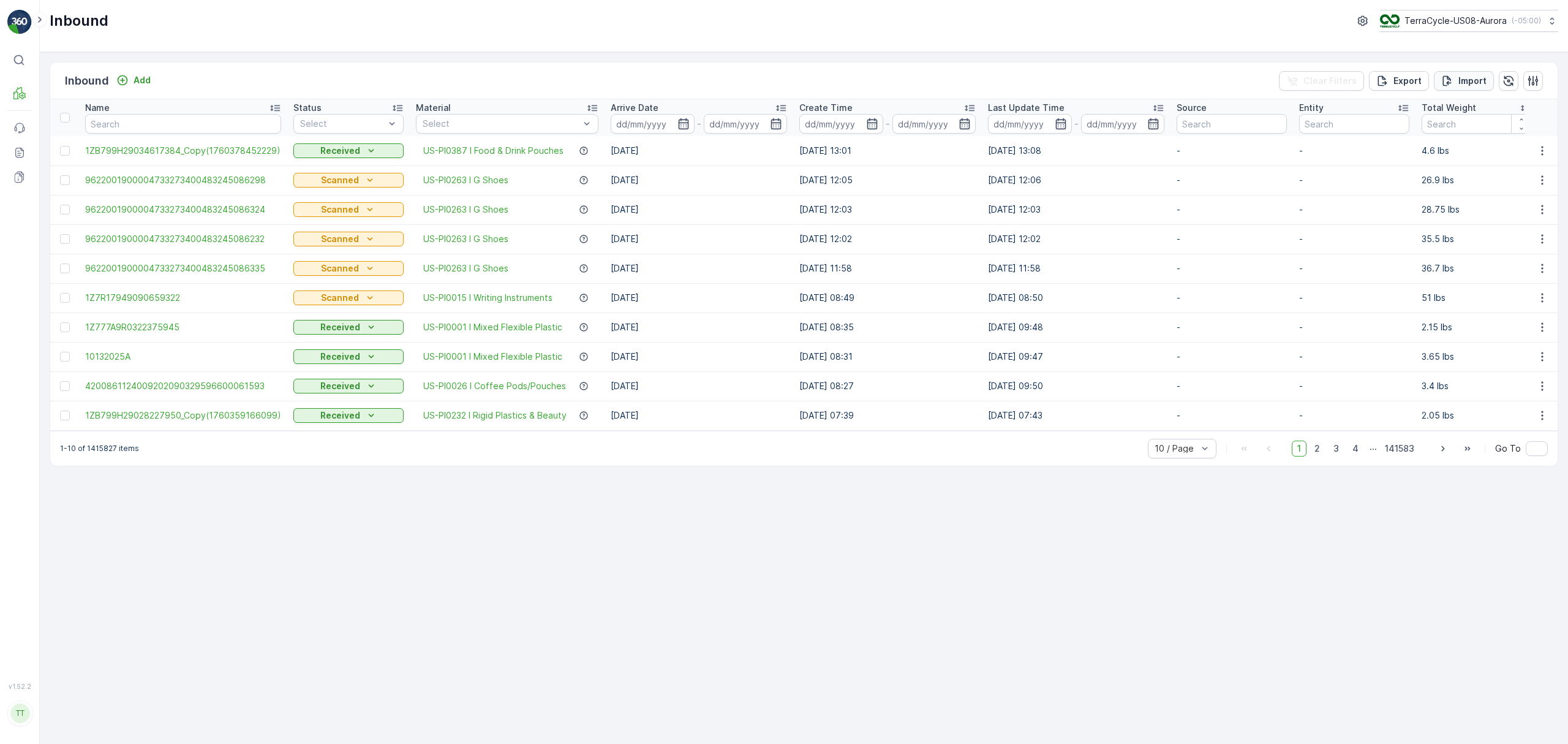
click at [1456, 79] on div "Import" at bounding box center [1464, 81] width 46 height 12
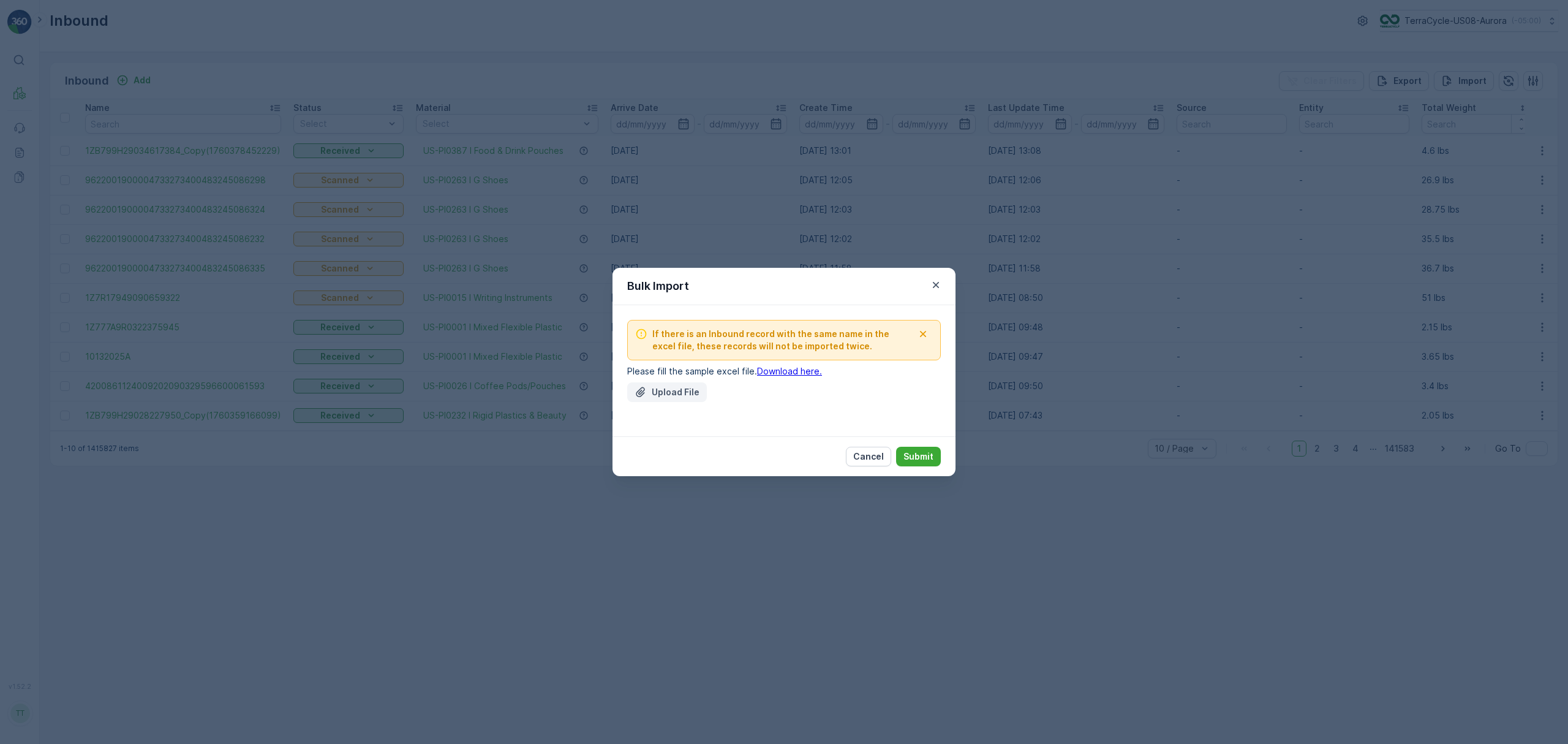
click at [663, 389] on p "Upload File" at bounding box center [675, 392] width 48 height 12
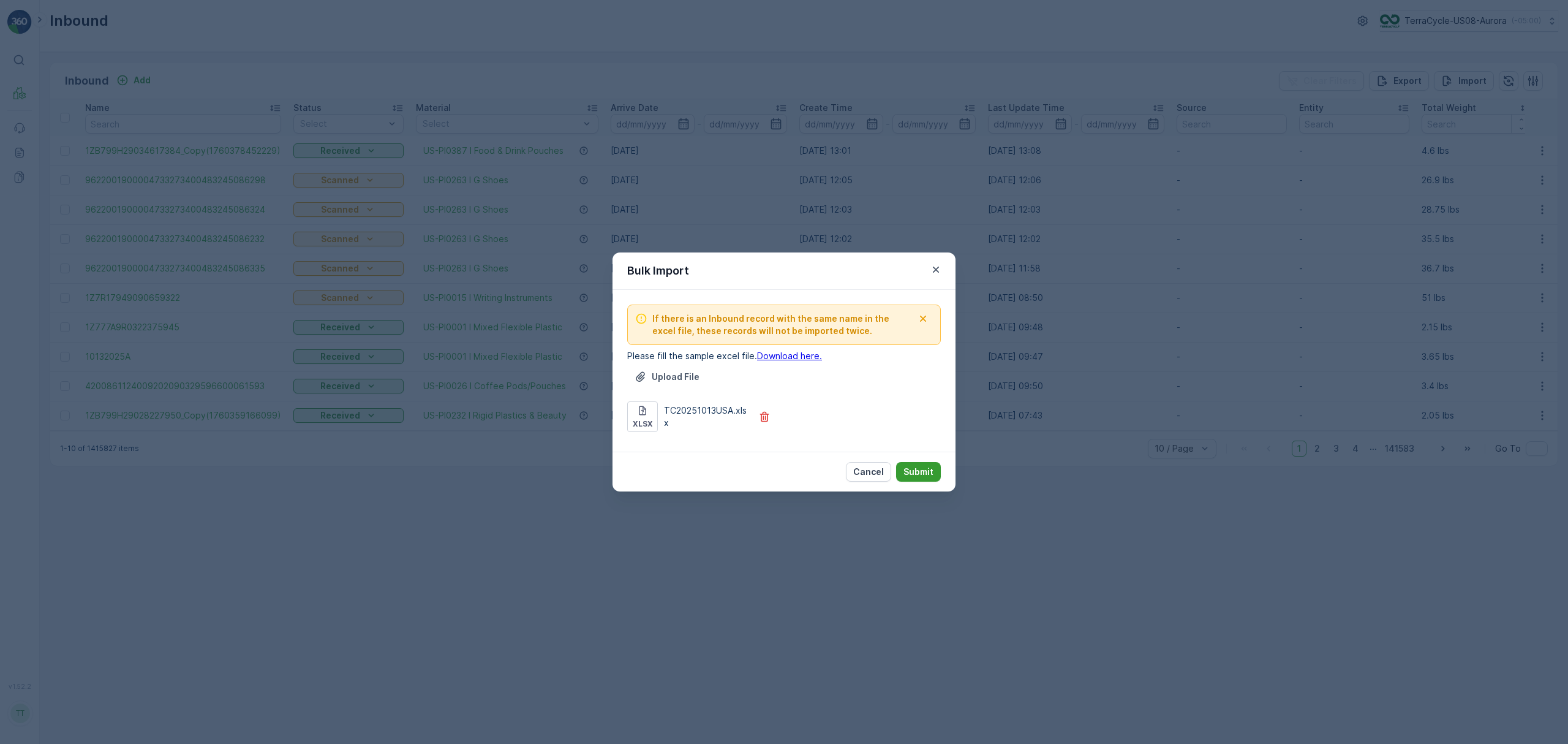
click at [925, 473] on p "Submit" at bounding box center [918, 472] width 30 height 12
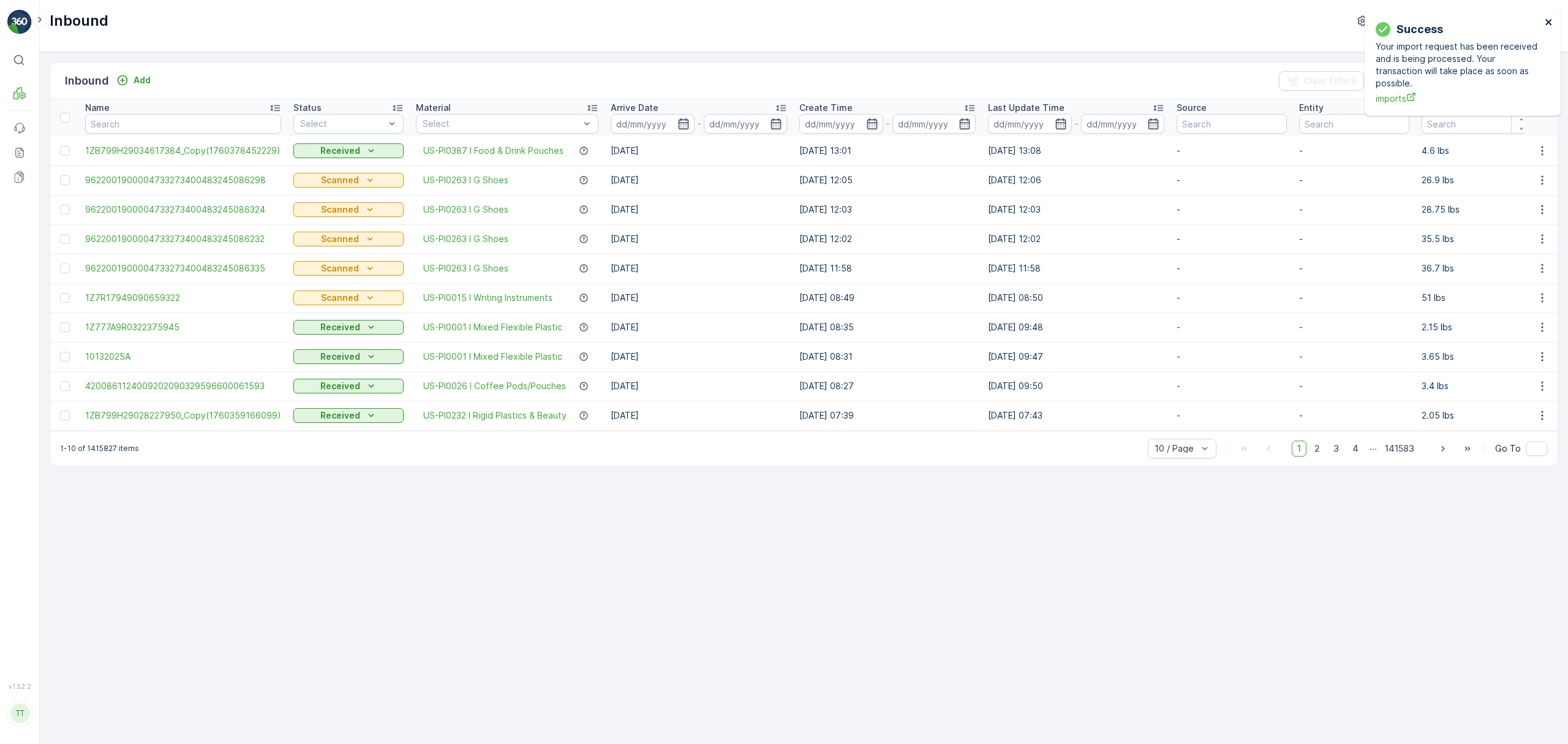
click at [1551, 22] on icon "close" at bounding box center [1549, 22] width 9 height 10
click at [1461, 17] on p "TerraCycle-US08-Aurora" at bounding box center [1455, 21] width 102 height 12
type input "fr"
click at [1449, 74] on span "TerraCycle- FR02 -MRF" at bounding box center [1455, 76] width 137 height 12
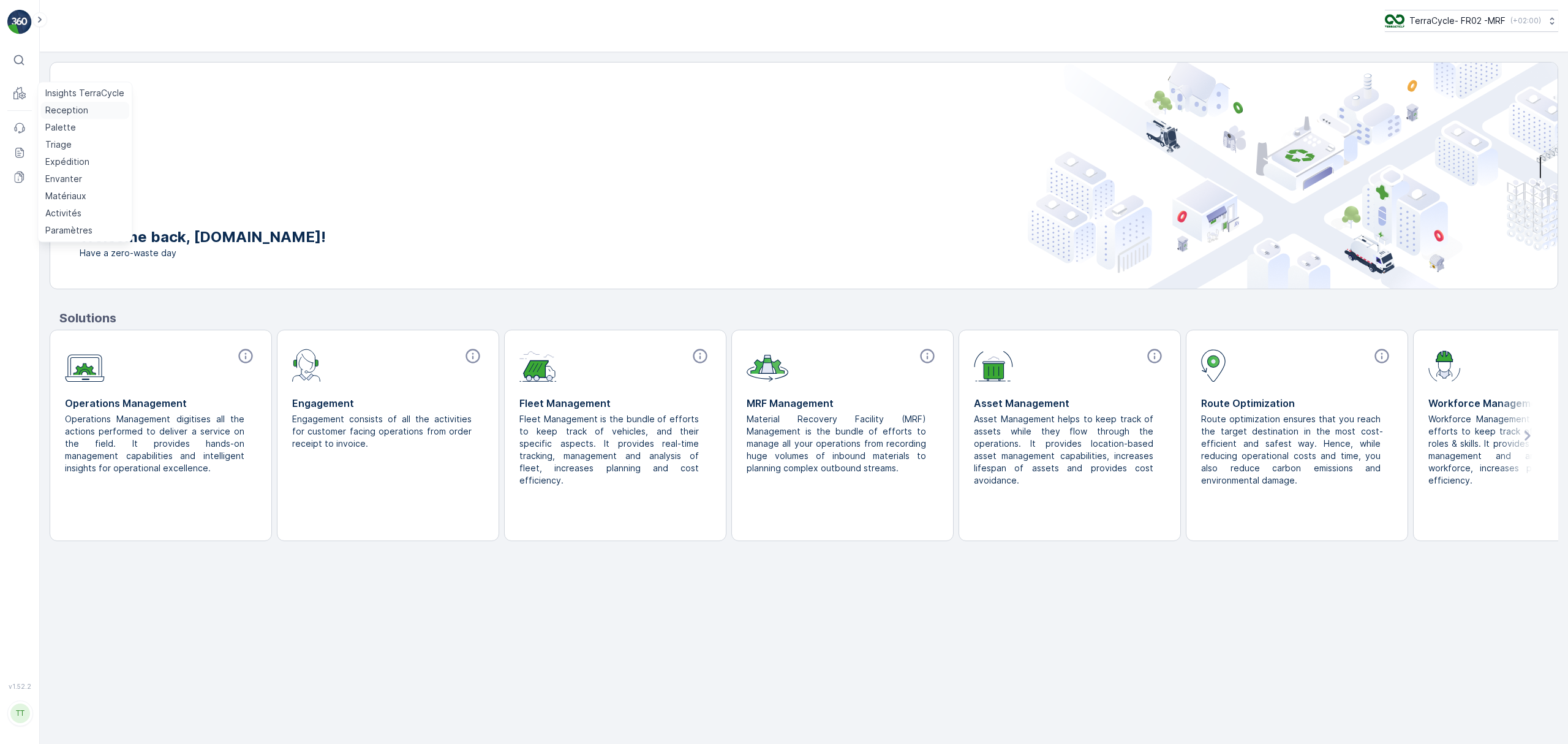
click at [52, 108] on p "Reception" at bounding box center [67, 110] width 43 height 12
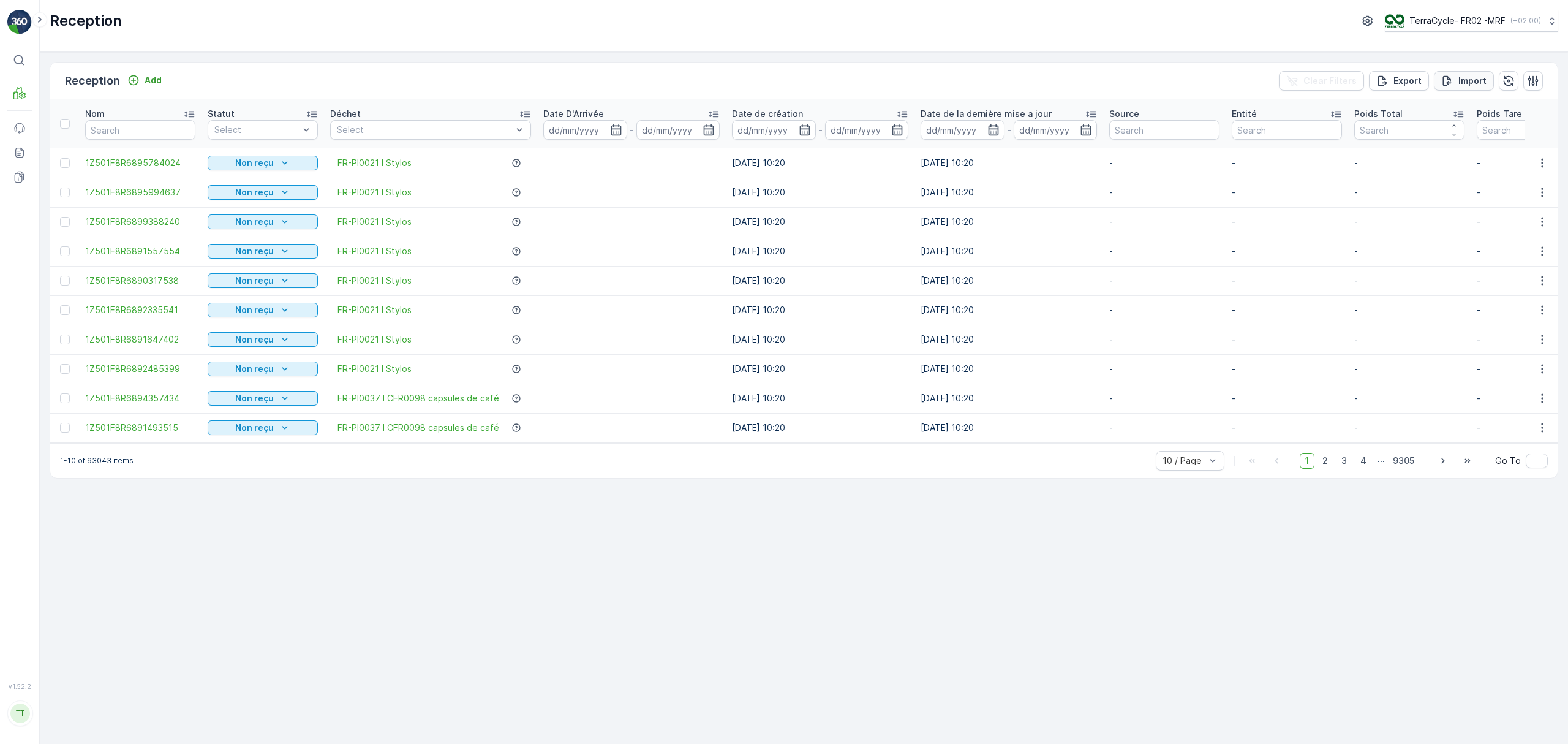
click at [1456, 78] on div "Import" at bounding box center [1464, 81] width 46 height 12
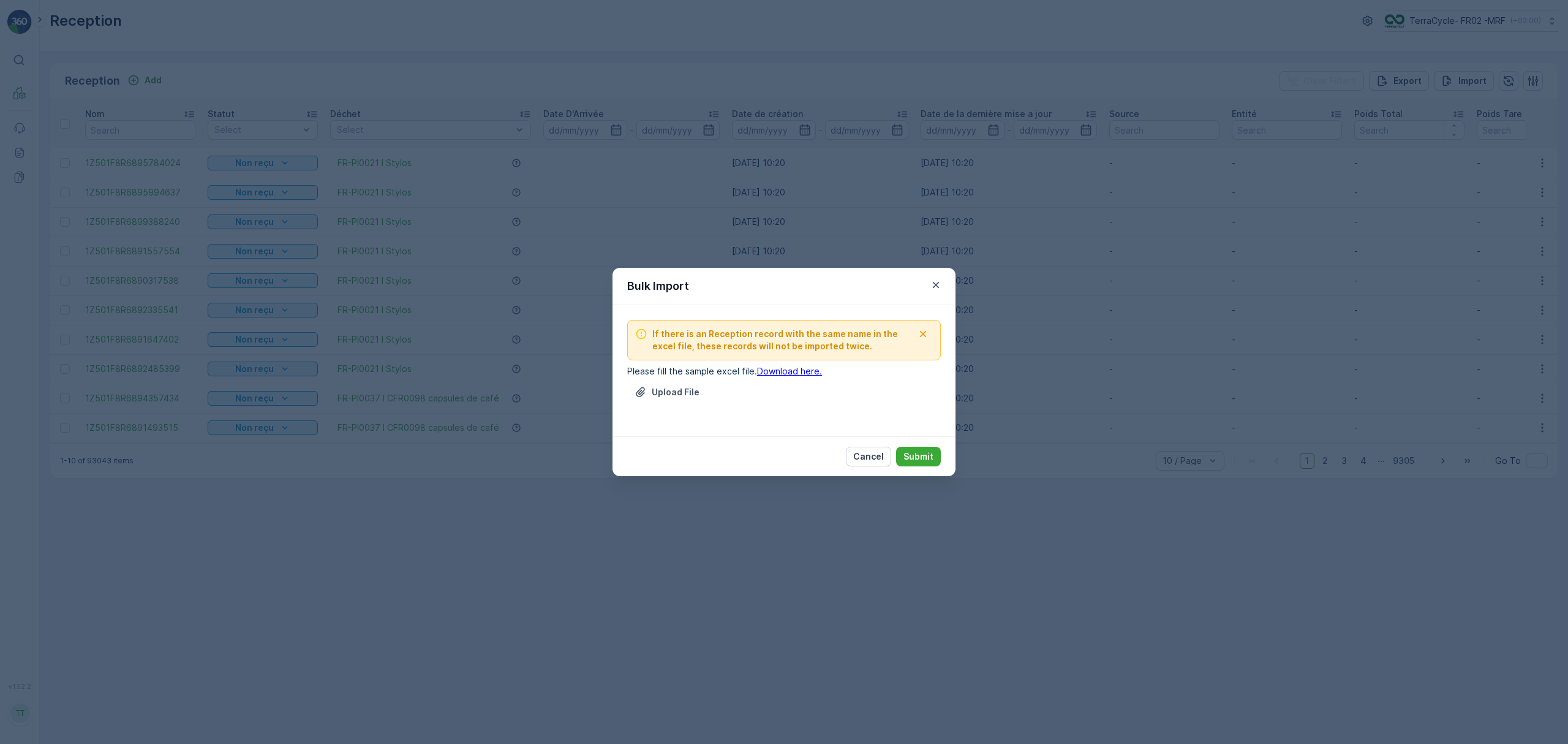
click at [784, 372] on link "Download here." at bounding box center [789, 371] width 65 height 10
click at [682, 392] on p "Upload File" at bounding box center [675, 392] width 48 height 12
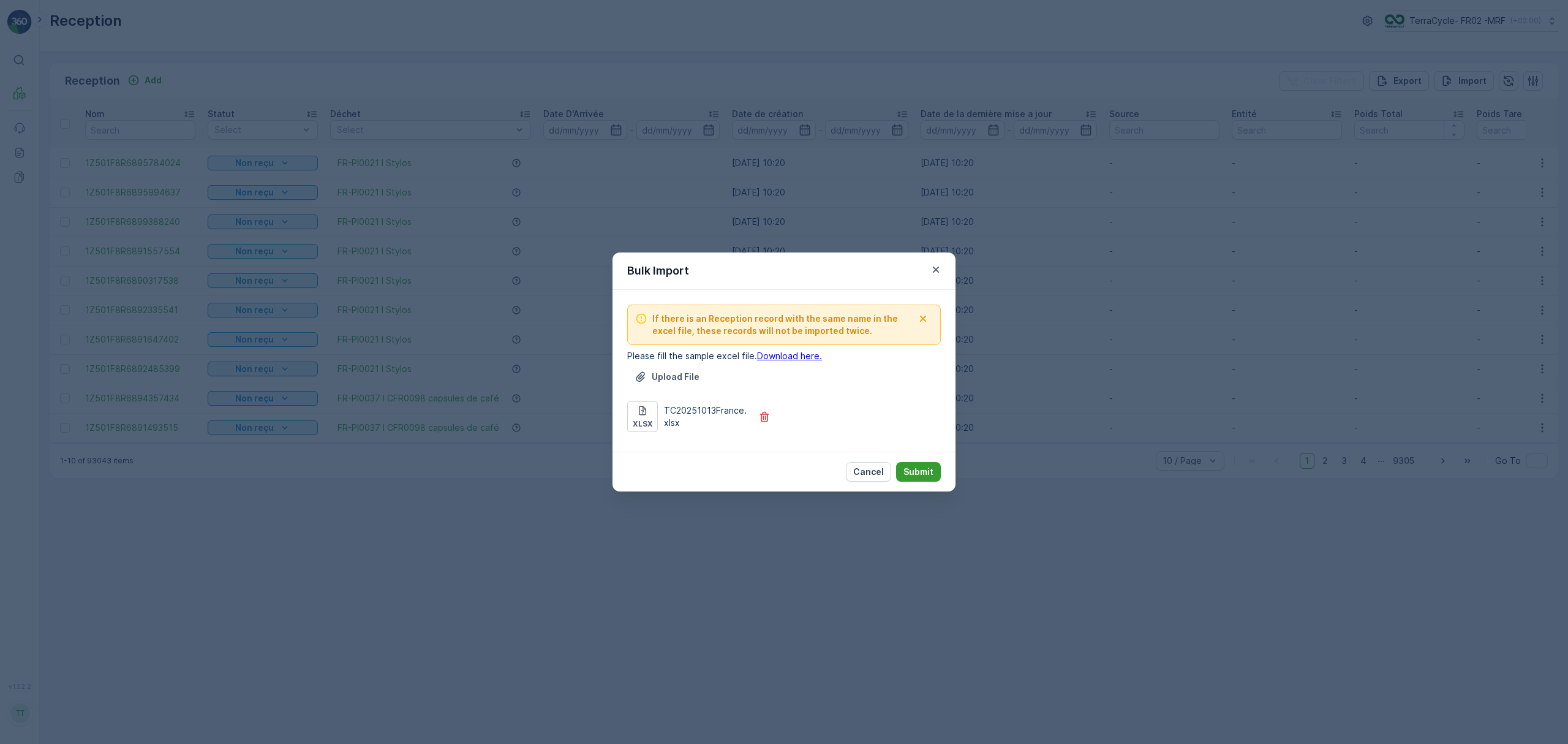
click at [919, 464] on button "Submit" at bounding box center [918, 472] width 45 height 20
